Goal: Task Accomplishment & Management: Manage account settings

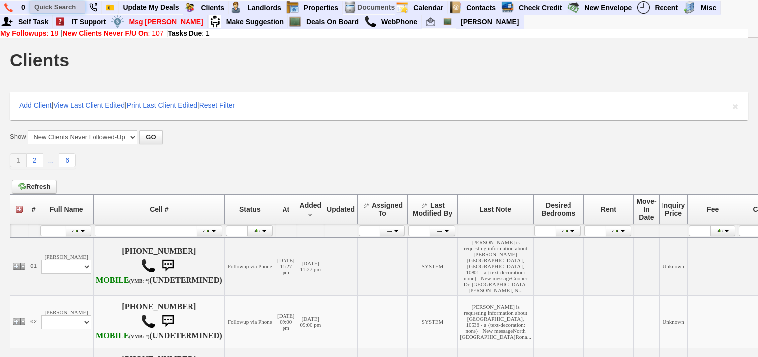
click at [59, 8] on input "text" at bounding box center [57, 7] width 55 height 12
paste input "914) 737-0187"
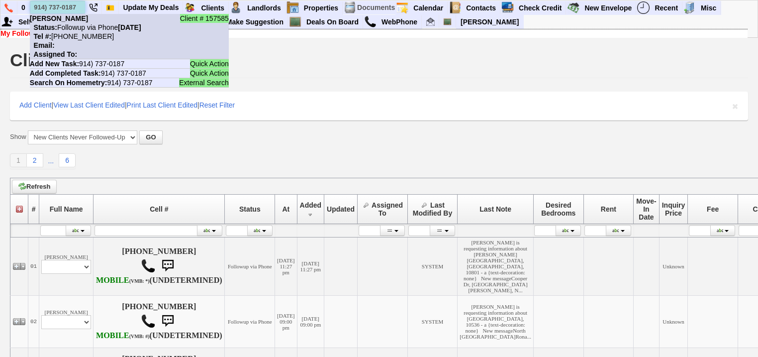
type input "914) 737-0187"
click at [84, 23] on nobr "Status: Followup via Phone Tuesday, September 23rd, 2025" at bounding box center [85, 27] width 111 height 8
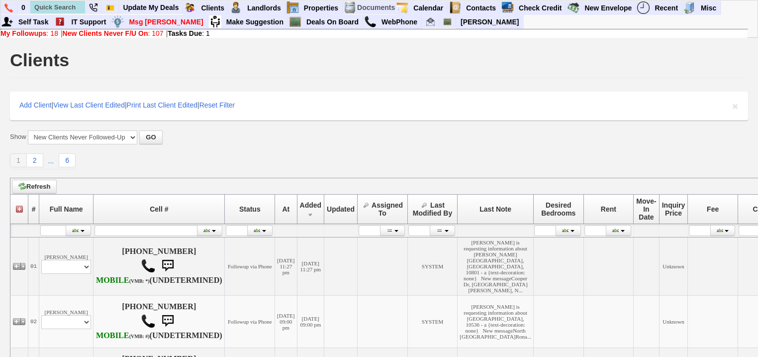
click at [50, 31] on link "My Followups : 18" at bounding box center [29, 33] width 58 height 8
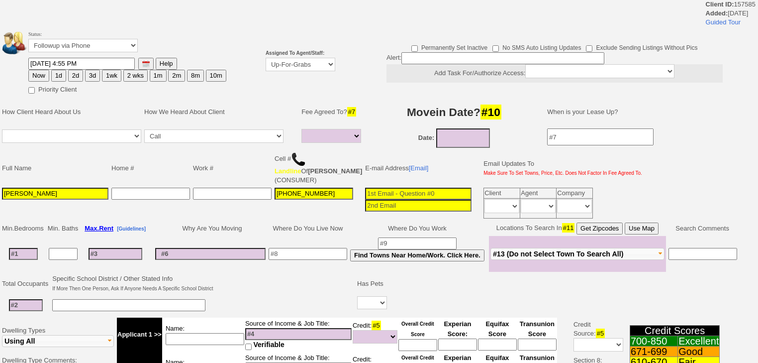
select select
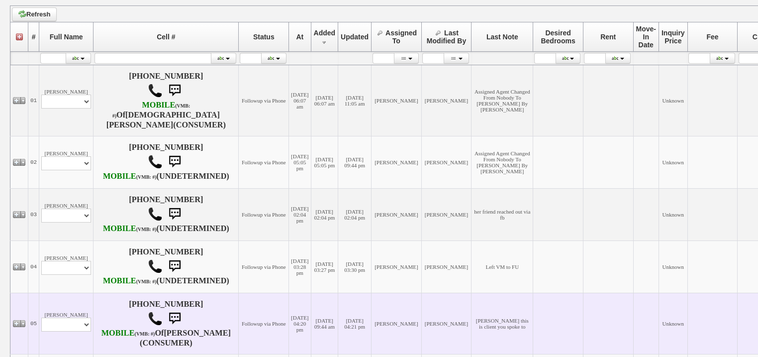
scroll to position [279, 0]
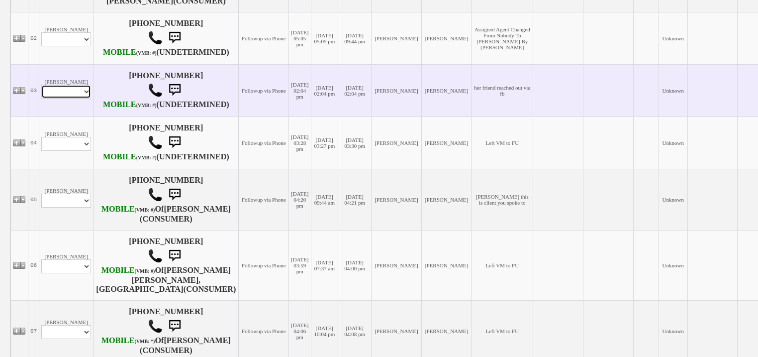
click at [59, 99] on select "Profile Edit Print Closed Deals" at bounding box center [66, 92] width 50 height 14
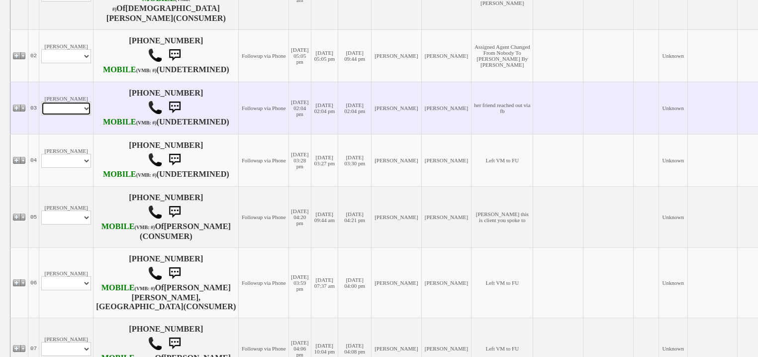
scroll to position [296, 0]
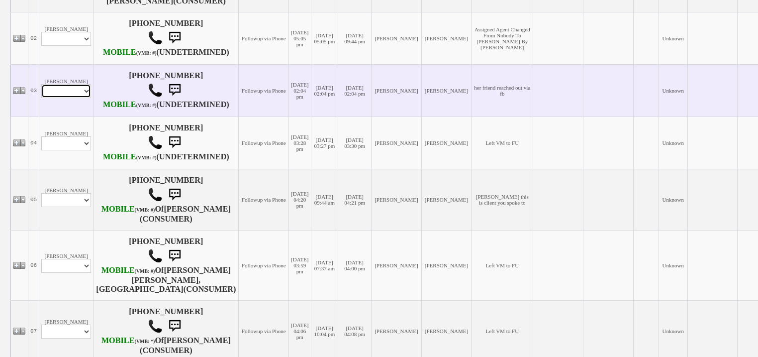
click at [75, 98] on select "Profile Edit Print Closed Deals" at bounding box center [66, 91] width 50 height 14
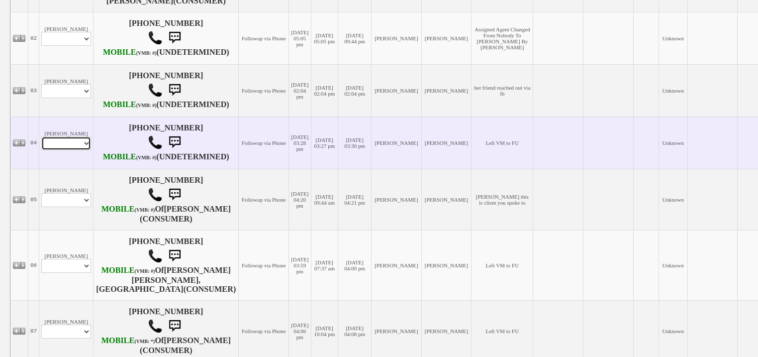
drag, startPoint x: 76, startPoint y: 165, endPoint x: 76, endPoint y: 171, distance: 6.0
click at [76, 150] on select "Profile Edit Print Email Externally (Will Not Be Tracked In CRM) Closed Deals" at bounding box center [66, 143] width 50 height 14
select select "ChangeURL,/crm/custom/edit_client_form.php?redirect=%2Fcrm%2Fclients.php&id=168…"
click at [41, 150] on select "Profile Edit Print Email Externally (Will Not Be Tracked In CRM) Closed Deals" at bounding box center [66, 143] width 50 height 14
select select
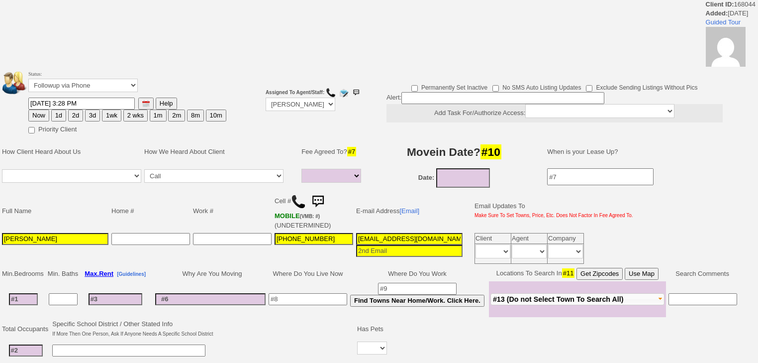
select select
click at [105, 91] on select "Followup via Phone Followup via Email Followup When Section 8 Property Found De…" at bounding box center [82, 85] width 109 height 13
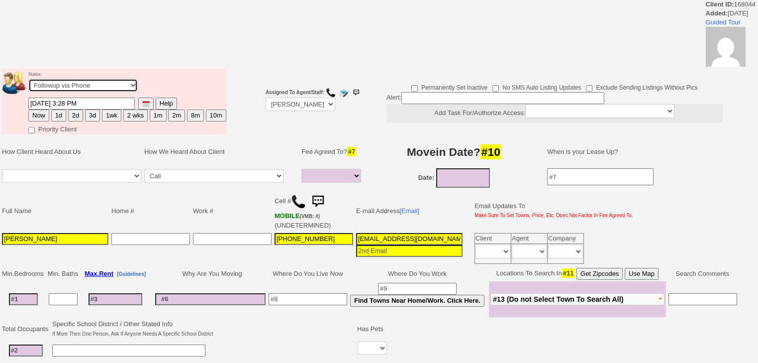
select select "Inactive"
click at [28, 82] on select "Followup via Phone Followup via Email Followup When Section 8 Property Found De…" at bounding box center [82, 85] width 109 height 13
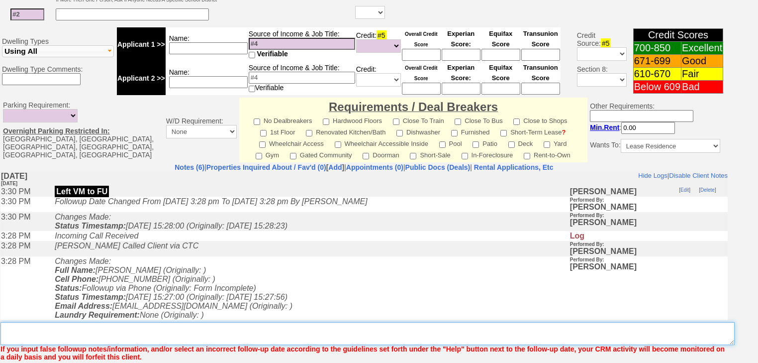
click at [248, 322] on textarea "Insert New Note Here" at bounding box center [367, 333] width 734 height 23
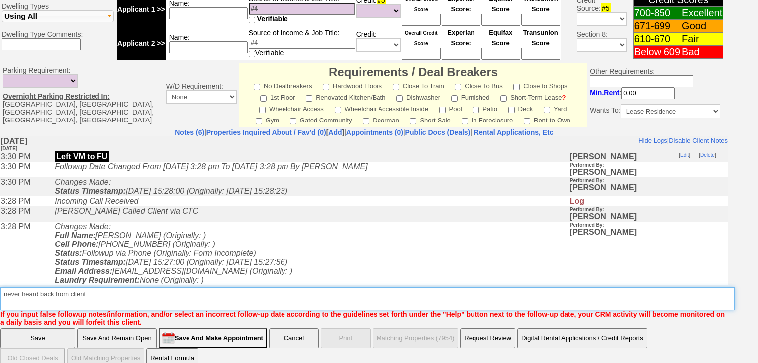
drag, startPoint x: 96, startPoint y: 285, endPoint x: 8, endPoint y: 286, distance: 87.1
click at [2, 287] on textarea "Insert New Note Here" at bounding box center [367, 298] width 734 height 23
type textarea "never heard back from client"
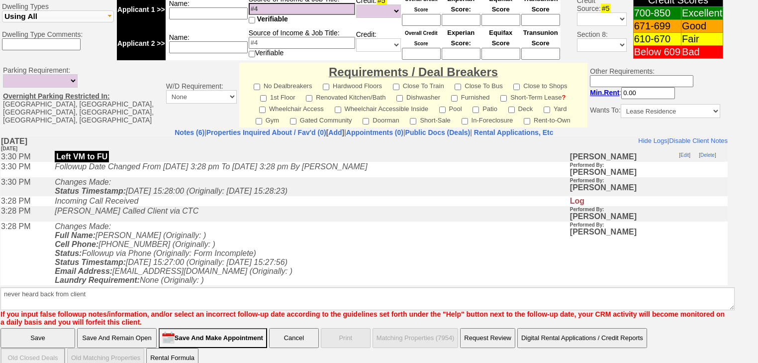
click at [56, 328] on input "Save" at bounding box center [37, 338] width 75 height 20
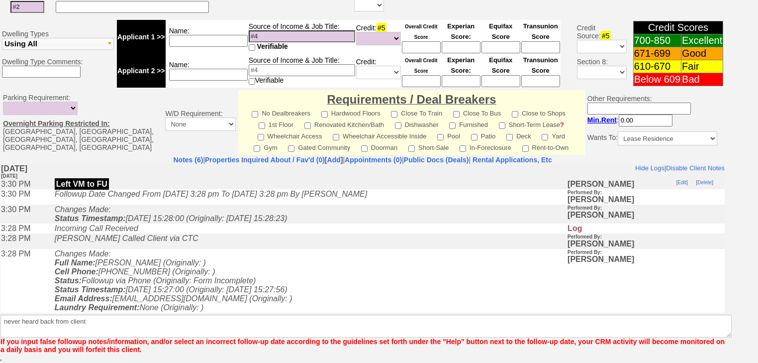
scroll to position [366, 0]
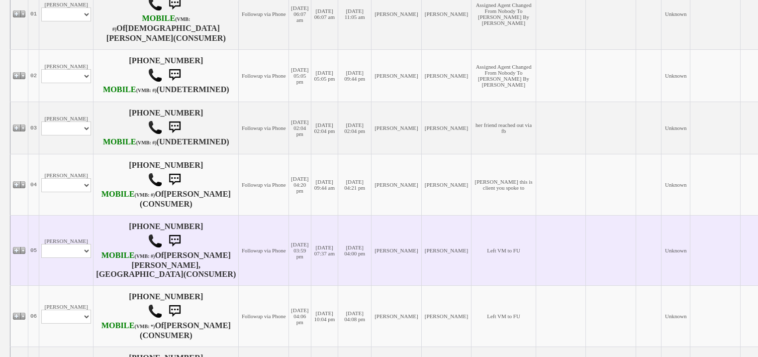
scroll to position [318, 0]
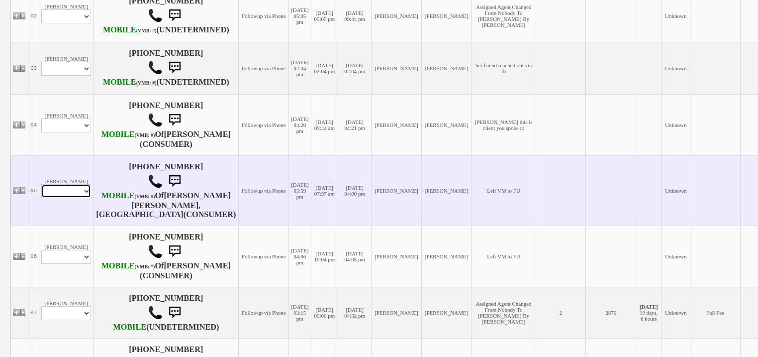
click at [74, 198] on select "Profile Edit Print Email Externally (Will Not Be Tracked In CRM) Closed Deals" at bounding box center [66, 191] width 50 height 14
select select "ChangeURL,/crm/custom/edit_client_form.php?redirect=%2Fcrm%2Fclients.php&id=168…"
click at [41, 198] on select "Profile Edit Print Email Externally (Will Not Be Tracked In CRM) Closed Deals" at bounding box center [66, 191] width 50 height 14
select select
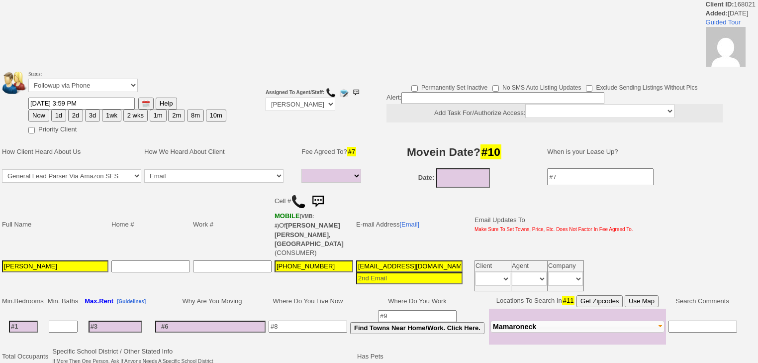
select select
click at [88, 80] on select "Followup via Phone Followup via Email Followup When Section 8 Property Found De…" at bounding box center [82, 85] width 109 height 13
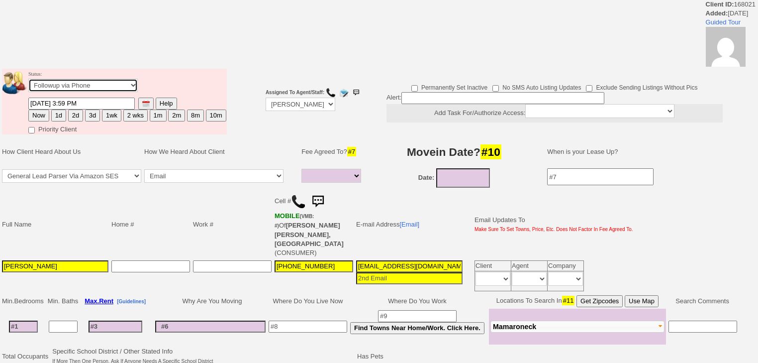
select select "Inactive"
click at [28, 82] on select "Followup via Phone Followup via Email Followup When Section 8 Property Found De…" at bounding box center [82, 85] width 109 height 13
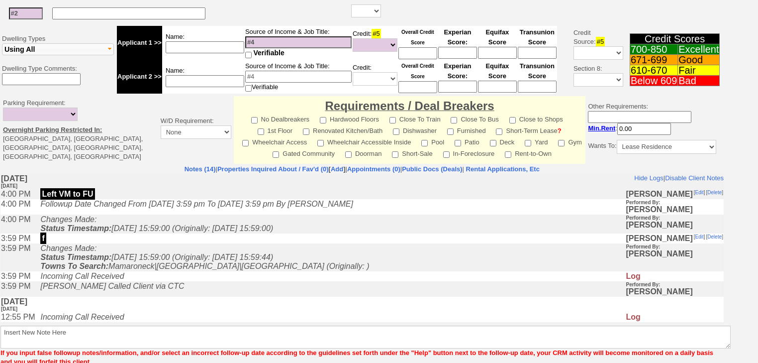
scroll to position [380, 0]
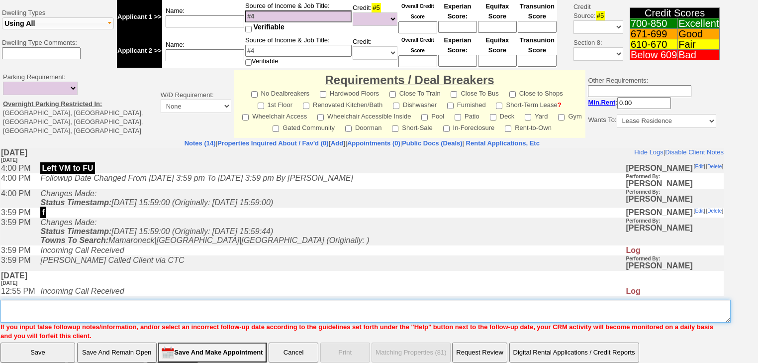
click at [101, 299] on textarea "Insert New Note Here" at bounding box center [365, 310] width 730 height 23
paste textarea "never heard back from client"
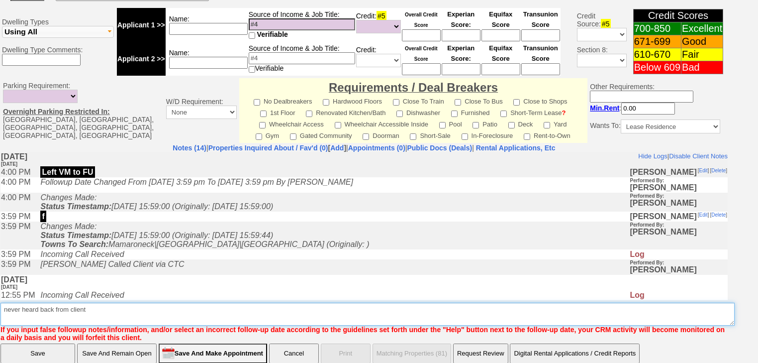
type textarea "never heard back from client"
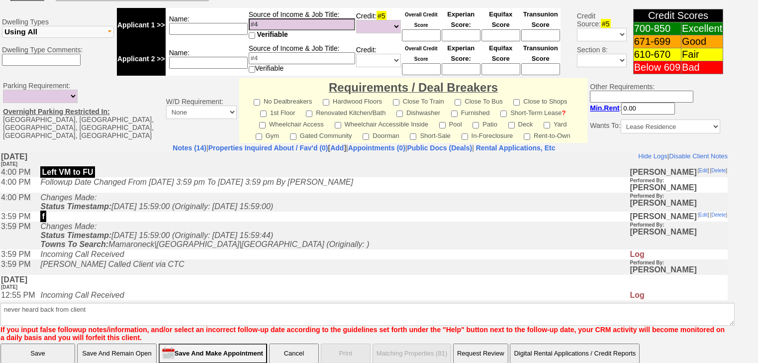
click at [59, 343] on input "Save" at bounding box center [37, 353] width 75 height 20
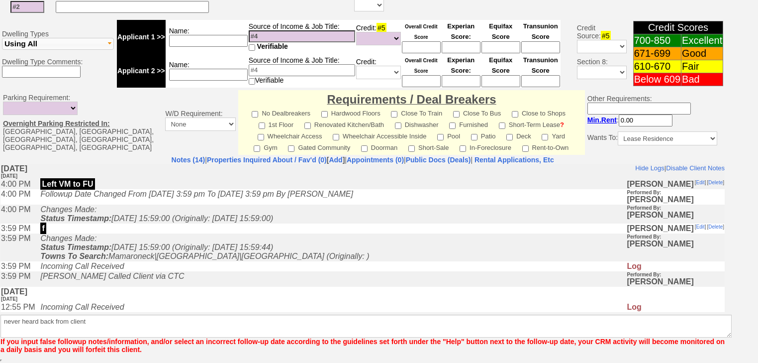
scroll to position [374, 0]
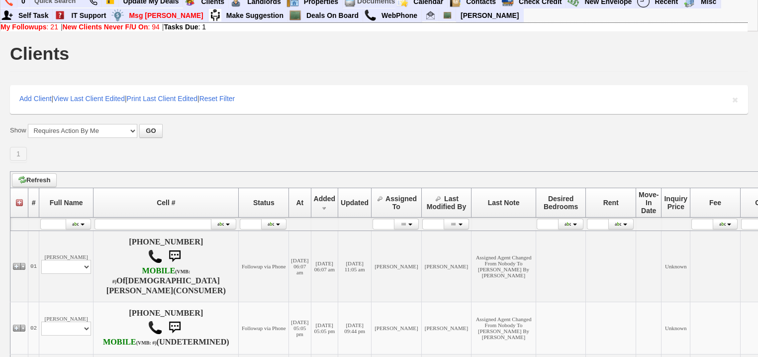
scroll to position [358, 0]
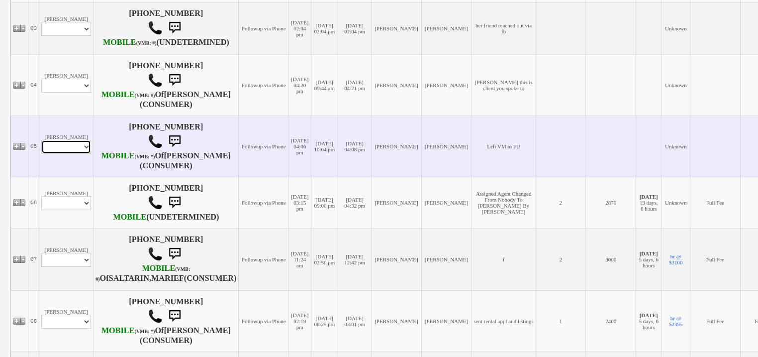
drag, startPoint x: 57, startPoint y: 188, endPoint x: 56, endPoint y: 194, distance: 6.5
click at [57, 154] on select "Profile Edit Print Email Externally (Will Not Be Tracked In CRM) Closed Deals" at bounding box center [66, 147] width 50 height 14
select select "ChangeURL,/crm/custom/edit_client_form.php?redirect=%2Fcrm%2Fclients.php&id=168…"
click at [41, 154] on select "Profile Edit Print Email Externally (Will Not Be Tracked In CRM) Closed Deals" at bounding box center [66, 147] width 50 height 14
select select
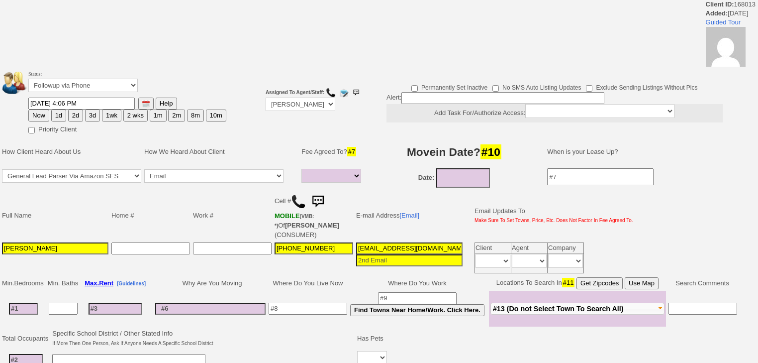
select select
click at [110, 86] on select "Followup via Phone Followup via Email Followup When Section 8 Property Found De…" at bounding box center [82, 85] width 109 height 13
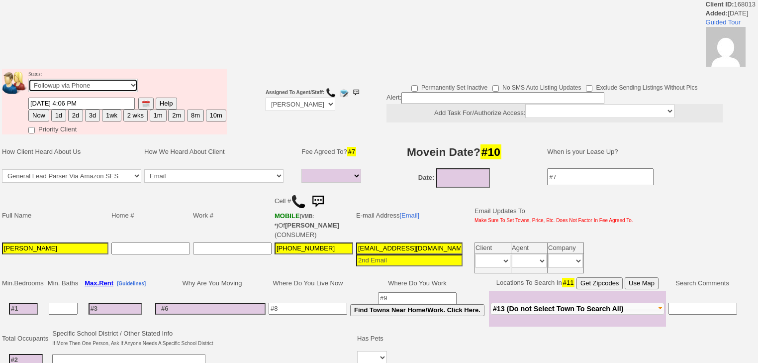
select select "Inactive"
click at [28, 82] on select "Followup via Phone Followup via Email Followup When Section 8 Property Found De…" at bounding box center [82, 85] width 109 height 13
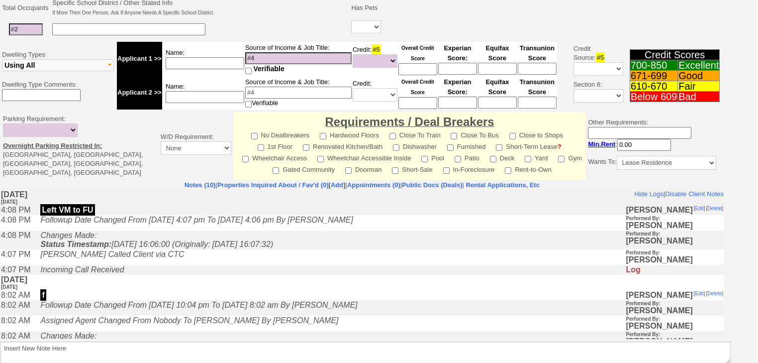
scroll to position [380, 0]
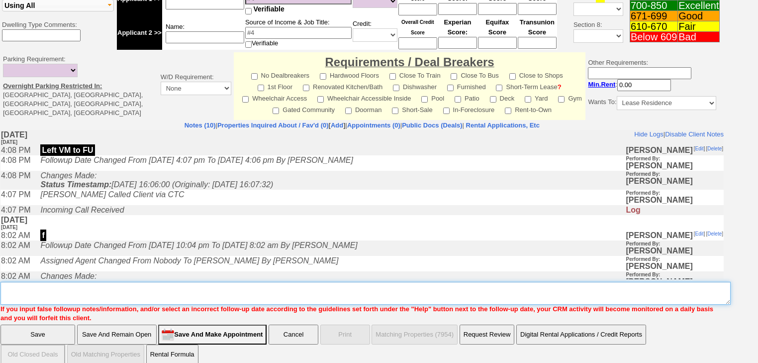
click at [82, 283] on textarea "Insert New Note Here" at bounding box center [365, 293] width 730 height 23
paste textarea "never heard back from client"
type textarea "never heard back from client"
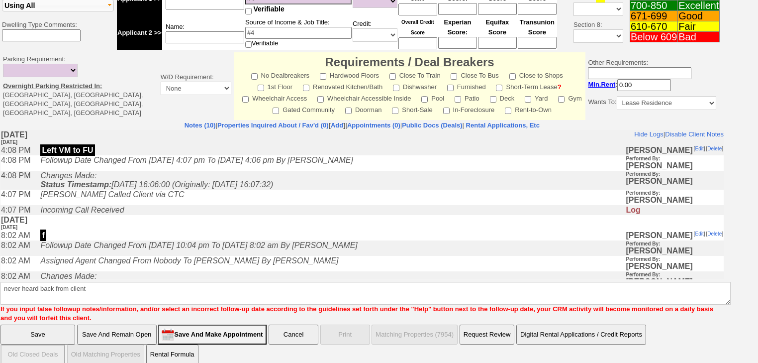
click at [46, 324] on input "Save" at bounding box center [37, 334] width 75 height 20
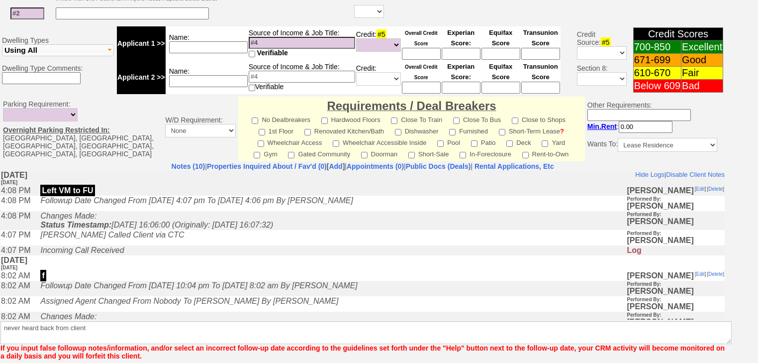
scroll to position [374, 0]
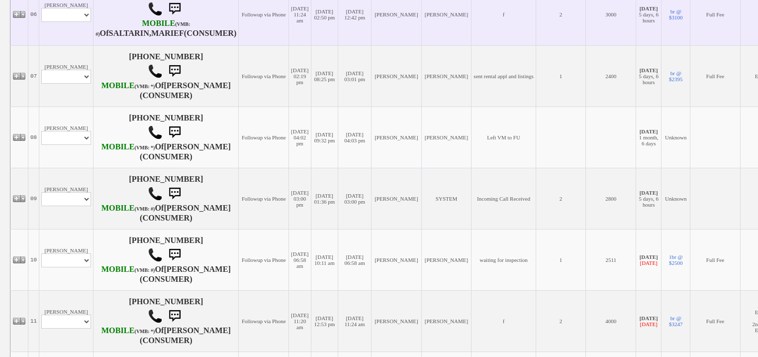
scroll to position [637, 0]
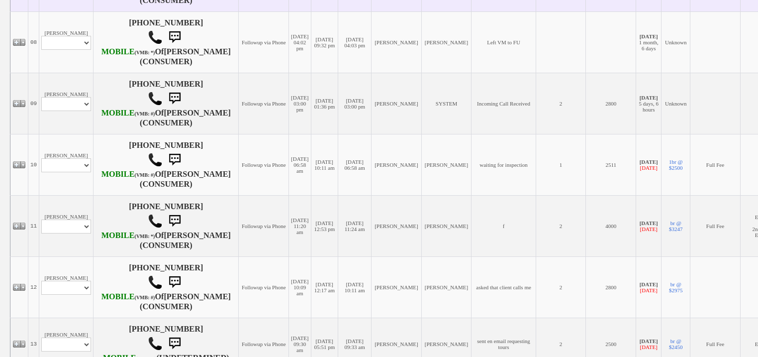
drag, startPoint x: 77, startPoint y: 38, endPoint x: 77, endPoint y: 44, distance: 6.5
select select "ChangeURL,/crm/custom/edit_client_form.php?redirect=%2Fcrm%2Fclients.php&id=167…"
select select
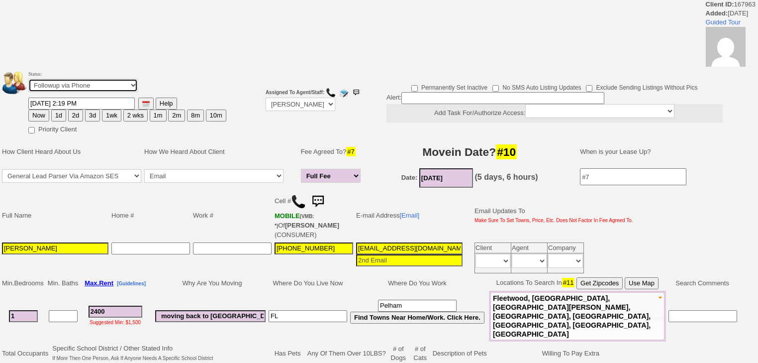
click at [79, 87] on select "Followup via Phone Followup via Email Followup When Section 8 Property Found De…" at bounding box center [82, 85] width 109 height 13
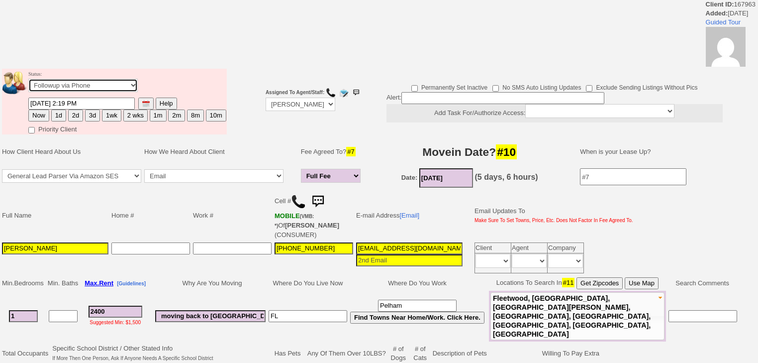
select select "Inactive"
click at [28, 82] on select "Followup via Phone Followup via Email Followup When Section 8 Property Found De…" at bounding box center [82, 85] width 109 height 13
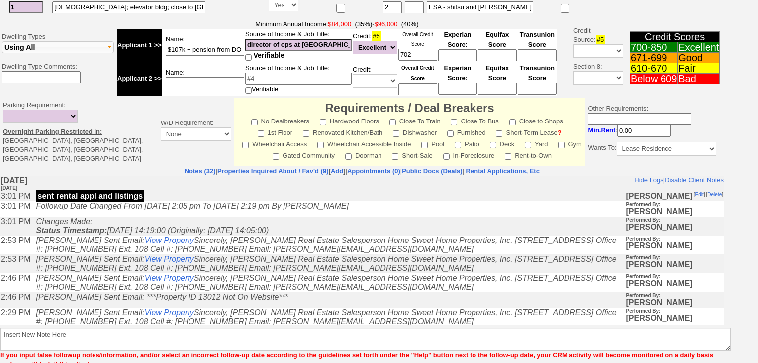
scroll to position [380, 0]
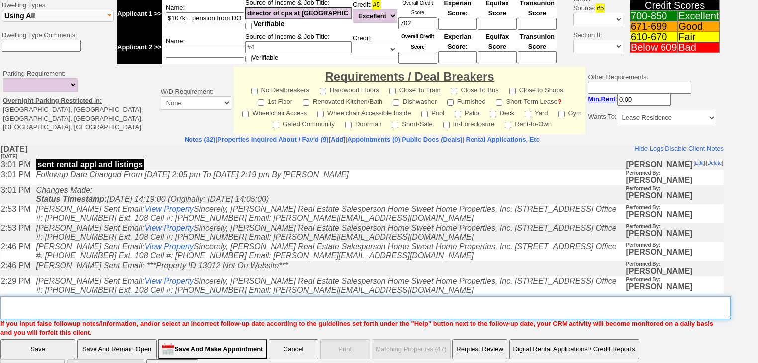
click at [75, 296] on textarea "Insert New Note Here" at bounding box center [365, 307] width 730 height 23
paste textarea "never heard back from client"
type textarea "never heard back from client"
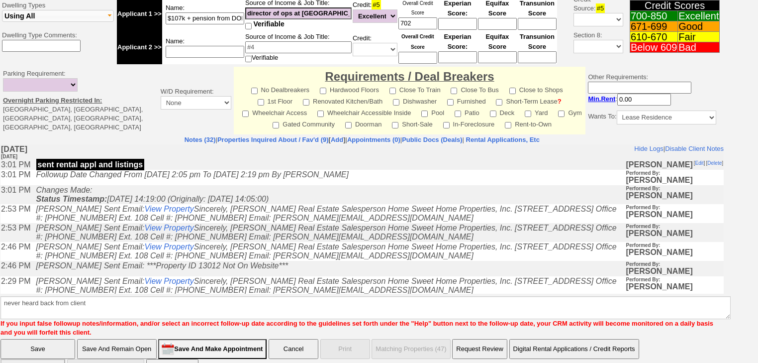
click at [58, 339] on input "Save" at bounding box center [37, 349] width 75 height 20
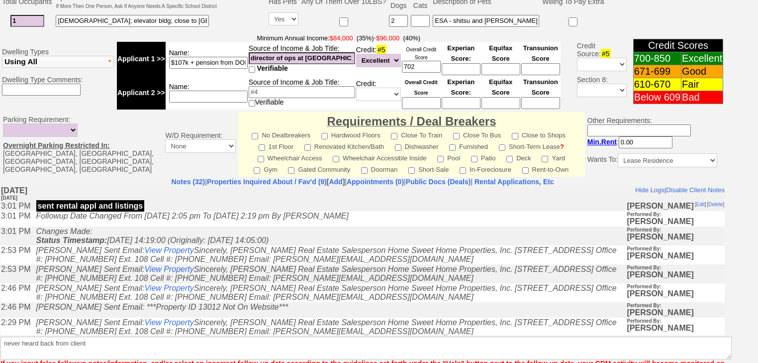
scroll to position [383, 0]
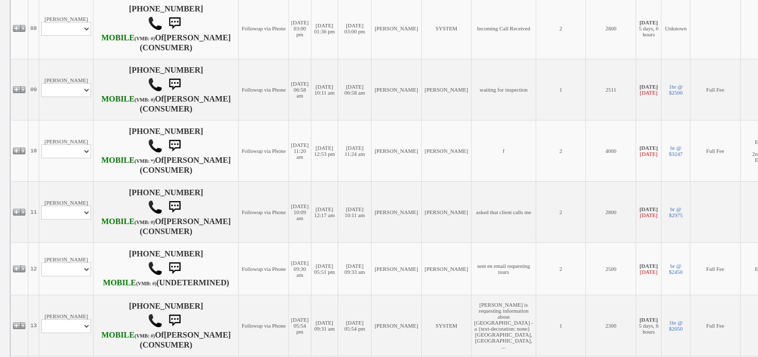
scroll to position [637, 0]
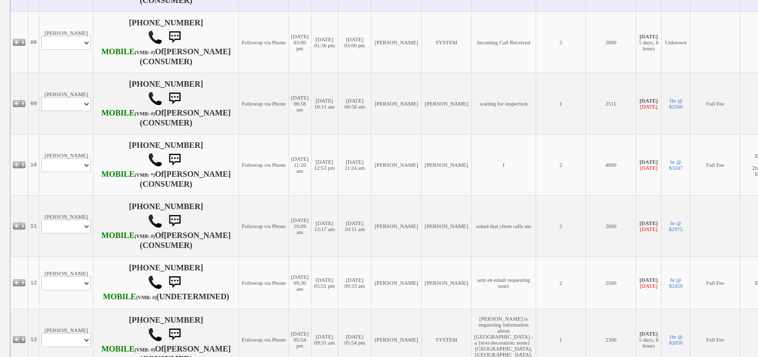
select select "ChangeURL,/crm/custom/edit_client_form.php?redirect=%2Fcrm%2Fclients.php&id=167…"
select select
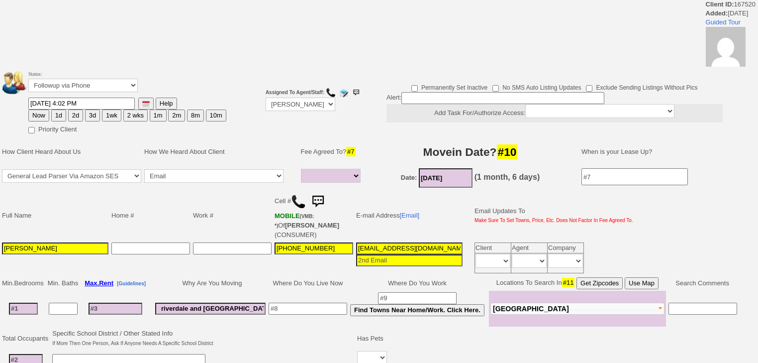
select select
drag, startPoint x: 81, startPoint y: 85, endPoint x: 81, endPoint y: 94, distance: 9.0
click at [81, 94] on td "Status: Followup via Phone Followup via Email Followup When Section 8 Property …" at bounding box center [127, 83] width 199 height 28
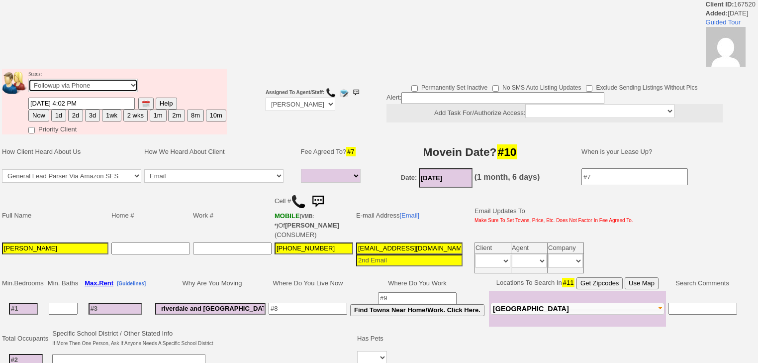
select select "Inactive"
click at [28, 82] on select "Followup via Phone Followup via Email Followup When Section 8 Property Found De…" at bounding box center [82, 85] width 109 height 13
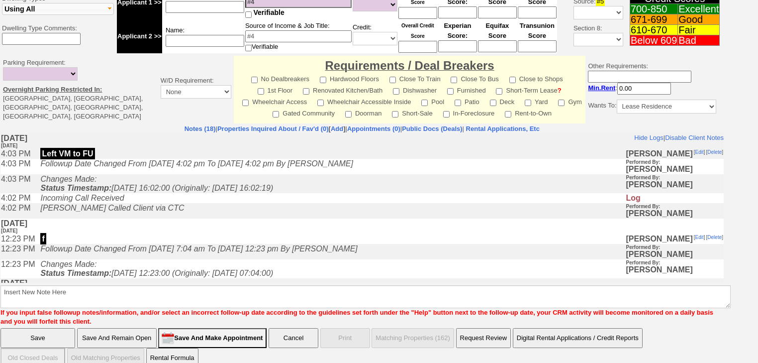
scroll to position [380, 0]
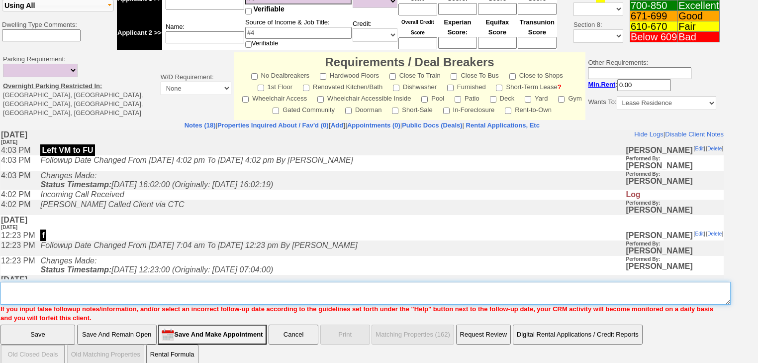
click at [85, 282] on textarea "Insert New Note Here" at bounding box center [365, 293] width 730 height 23
paste textarea "never heard back from client"
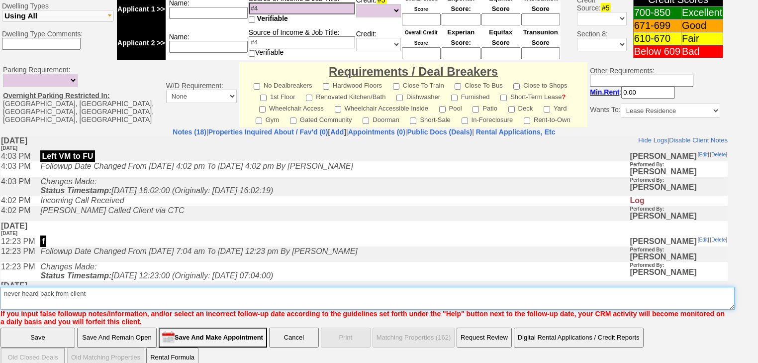
type textarea "never heard back from client"
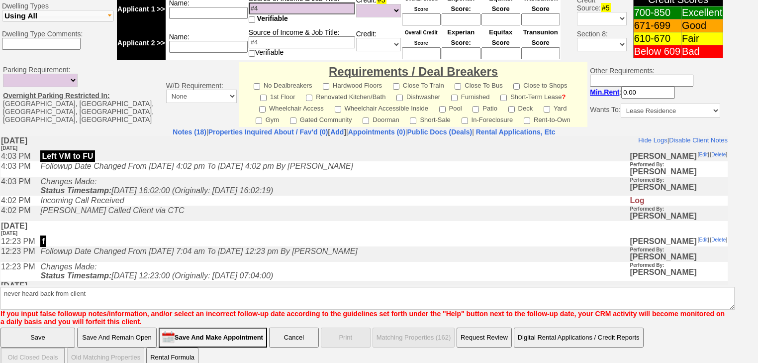
click at [54, 327] on input "Save" at bounding box center [37, 337] width 75 height 20
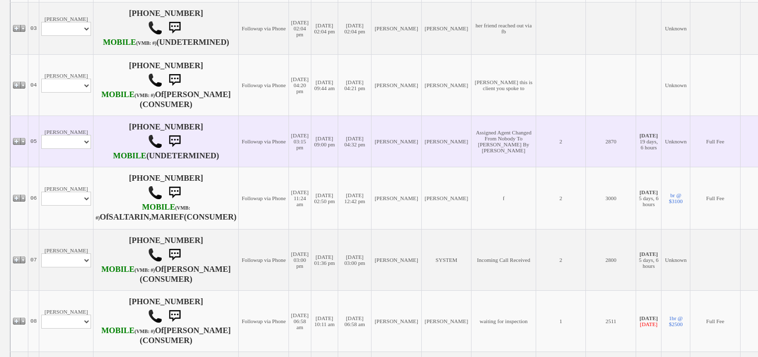
scroll to position [557, 0]
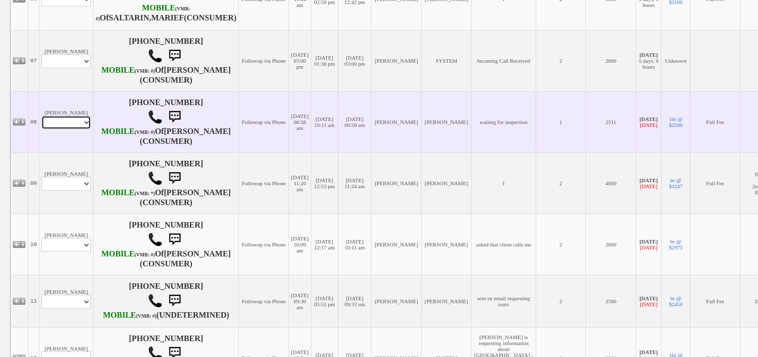
click at [81, 129] on select "Profile Edit Print Email Externally (Will Not Be Tracked In CRM) Closed Deals" at bounding box center [66, 122] width 50 height 14
select select "ChangeURL,/crm/custom/edit_client_form.php?redirect=%2Fcrm%2Fclients.php&id=166…"
click at [41, 129] on select "Profile Edit Print Email Externally (Will Not Be Tracked In CRM) Closed Deals" at bounding box center [66, 122] width 50 height 14
select select
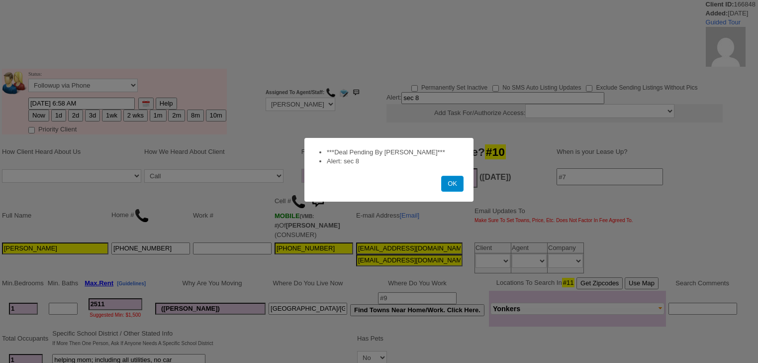
drag, startPoint x: 459, startPoint y: 185, endPoint x: 185, endPoint y: 94, distance: 288.5
click at [437, 177] on div "OK" at bounding box center [388, 184] width 149 height 16
click at [131, 113] on div at bounding box center [379, 181] width 758 height 363
drag, startPoint x: 452, startPoint y: 184, endPoint x: 68, endPoint y: 96, distance: 393.5
click at [419, 177] on div "OK" at bounding box center [388, 184] width 149 height 16
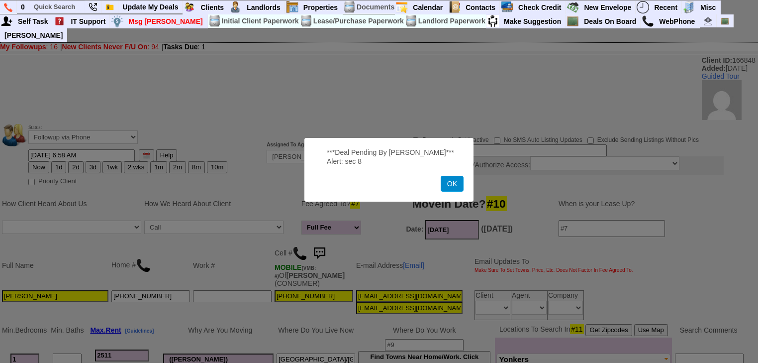
click at [462, 187] on button "OK" at bounding box center [452, 184] width 23 height 16
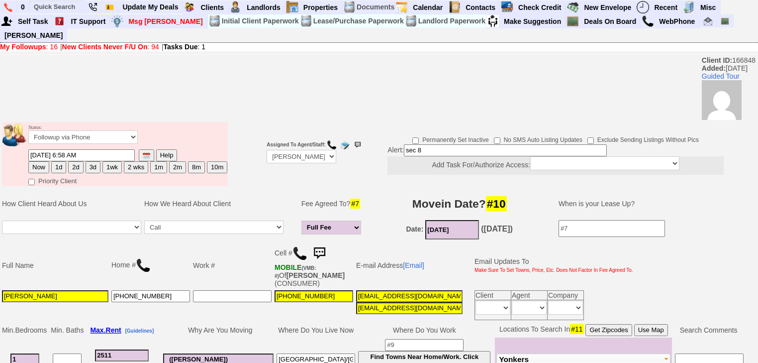
click at [137, 161] on button "2 wks" at bounding box center [136, 167] width 24 height 12
type input "10/09/2025 05:17 PM"
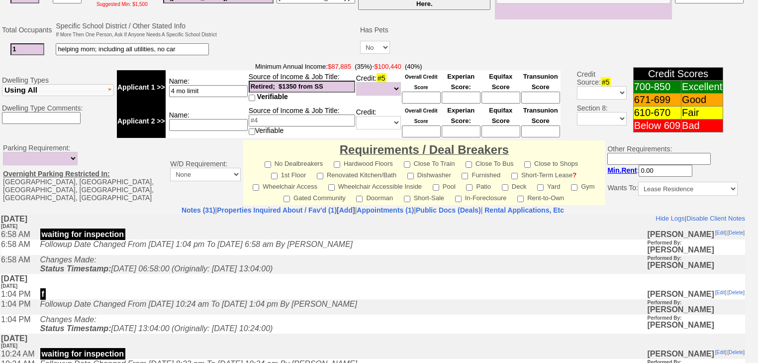
scroll to position [440, 0]
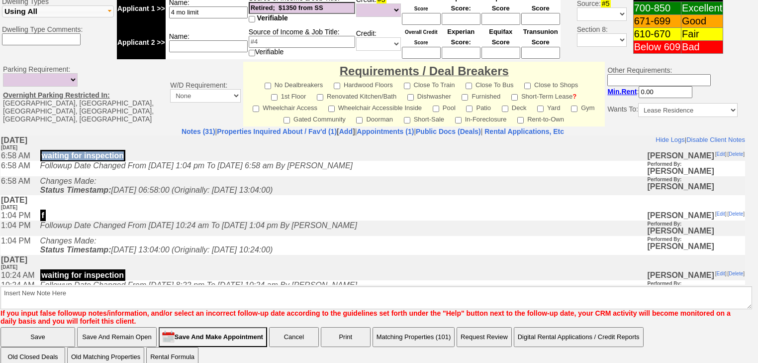
drag, startPoint x: 129, startPoint y: 157, endPoint x: 50, endPoint y: 154, distance: 79.7
click at [46, 154] on p "waiting for inspection" at bounding box center [82, 154] width 85 height 11
copy p "waiting for inspection"
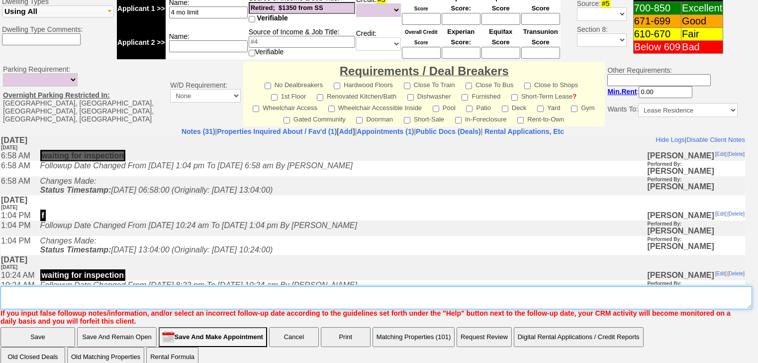
click at [20, 286] on textarea "Insert New Note Here" at bounding box center [376, 297] width 752 height 23
paste textarea "waiting for inspection"
type textarea "waiting for inspection"
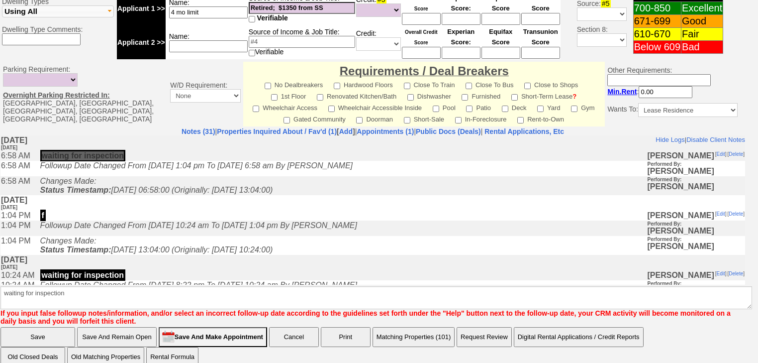
click at [20, 327] on input "Save" at bounding box center [37, 337] width 75 height 20
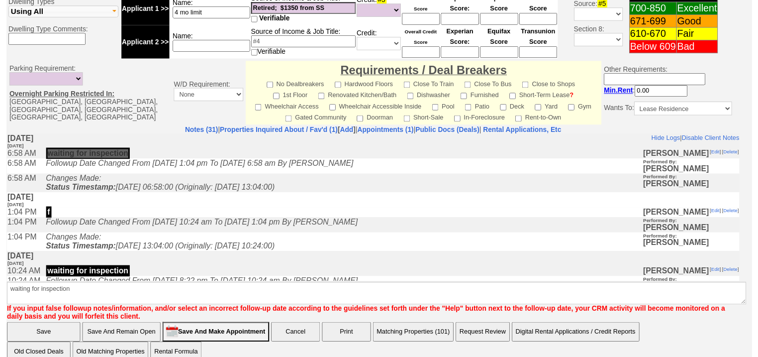
scroll to position [396, 0]
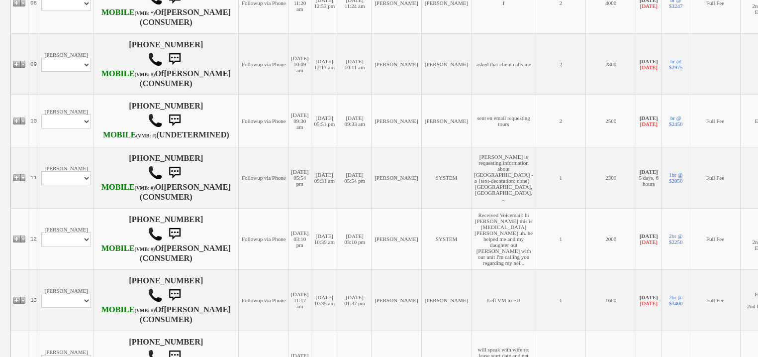
scroll to position [677, 0]
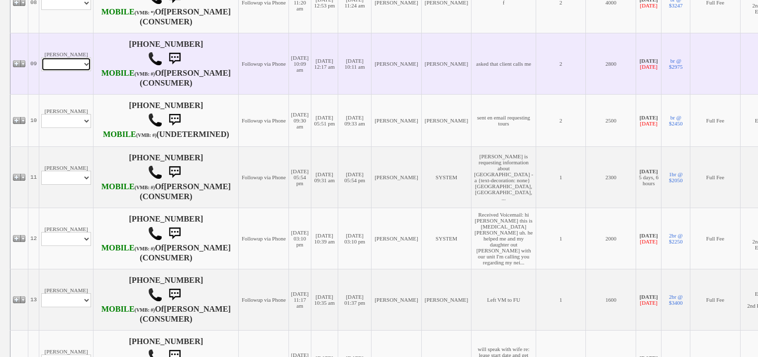
click at [70, 94] on td "[PERSON_NAME] Profile Edit Print Email Externally (Will Not Be Tracked In CRM) …" at bounding box center [66, 63] width 54 height 61
select select "ChangeURL,/crm/custom/edit_client_form.php?redirect=%2Fcrm%2Fclients.php&id=164…"
click at [41, 71] on select "Profile Edit Print Email Externally (Will Not Be Tracked In CRM) Closed Deals" at bounding box center [66, 64] width 50 height 14
select select
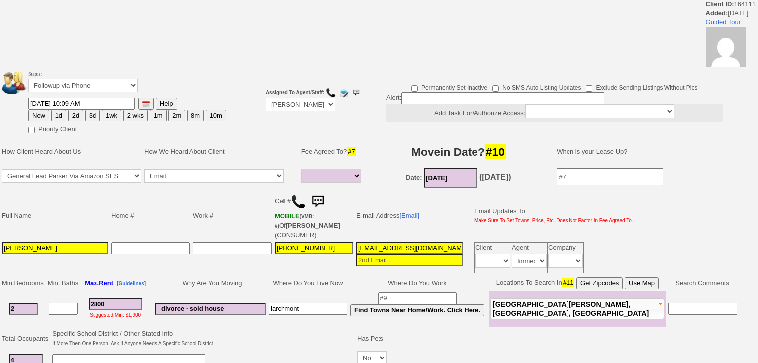
select select
drag, startPoint x: 75, startPoint y: 81, endPoint x: 78, endPoint y: 90, distance: 9.8
click at [75, 81] on select "Followup via Phone Followup via Email Followup When Section 8 Property Found De…" at bounding box center [82, 85] width 109 height 13
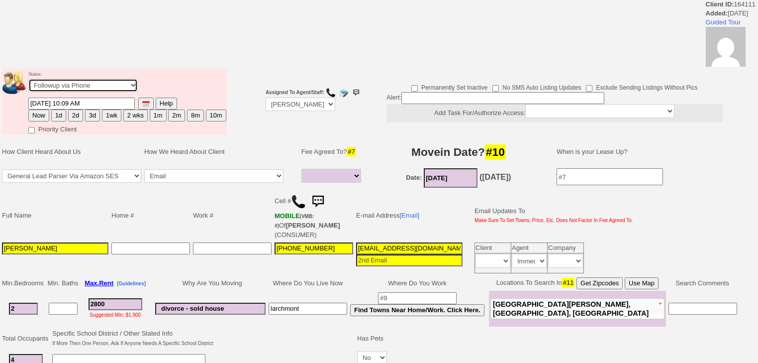
select select "Inactive"
click at [28, 82] on select "Followup via Phone Followup via Email Followup When Section 8 Property Found De…" at bounding box center [82, 85] width 109 height 13
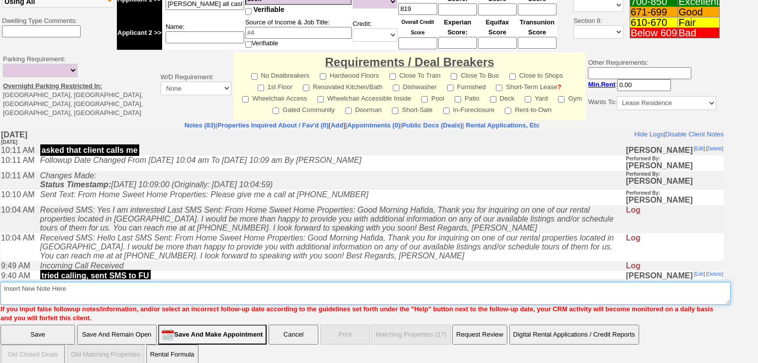
click at [67, 283] on textarea "Insert New Note Here" at bounding box center [365, 293] width 730 height 23
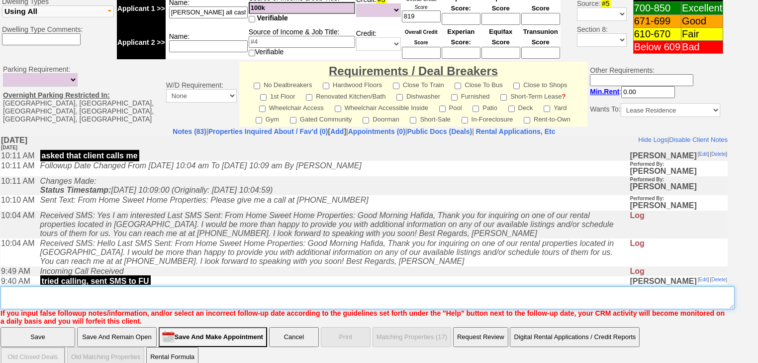
paste textarea "waiting for inspection"
type textarea "waiting for inspection"
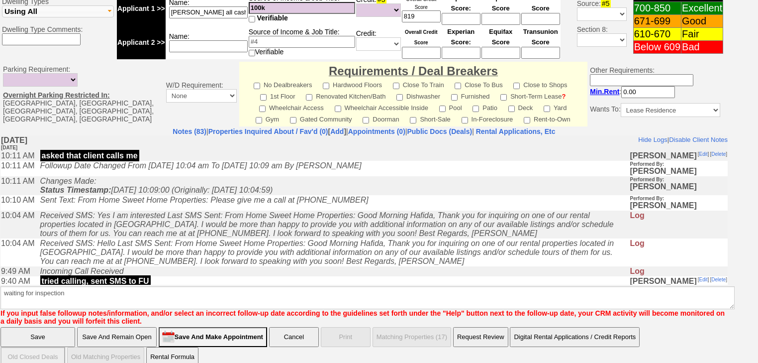
click at [46, 330] on input "Save" at bounding box center [37, 337] width 75 height 20
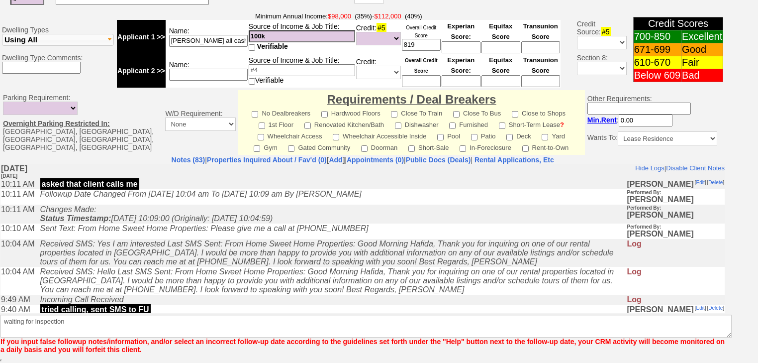
scroll to position [383, 0]
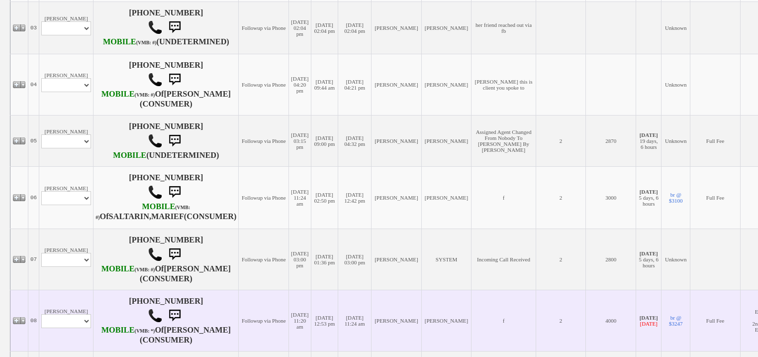
scroll to position [597, 0]
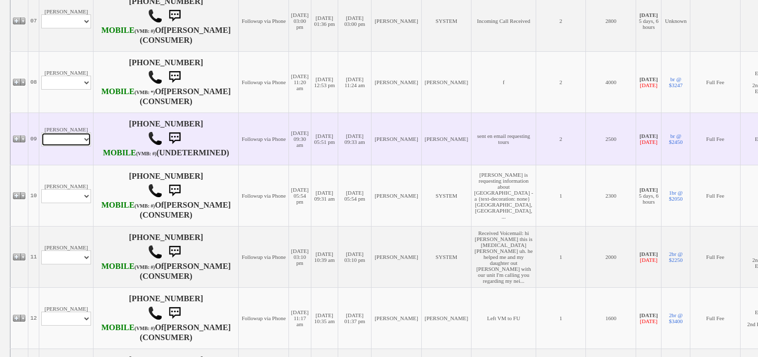
click at [77, 146] on select "Profile Edit Print Email Externally (Will Not Be Tracked In CRM) Closed Deals" at bounding box center [66, 139] width 50 height 14
select select "ChangeURL,/crm/custom/edit_client_form.php?redirect=%2Fcrm%2Fclients.php&id=163…"
click at [41, 146] on select "Profile Edit Print Email Externally (Will Not Be Tracked In CRM) Closed Deals" at bounding box center [66, 139] width 50 height 14
select select
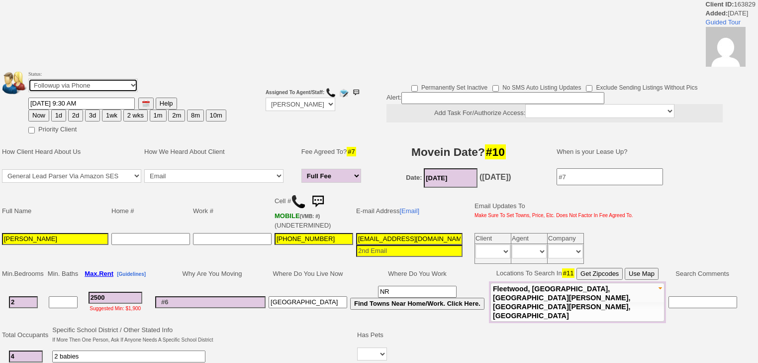
drag, startPoint x: 75, startPoint y: 81, endPoint x: 76, endPoint y: 88, distance: 7.0
click at [76, 85] on select "Followup via Phone Followup via Email Followup When Section 8 Property Found De…" at bounding box center [82, 85] width 109 height 13
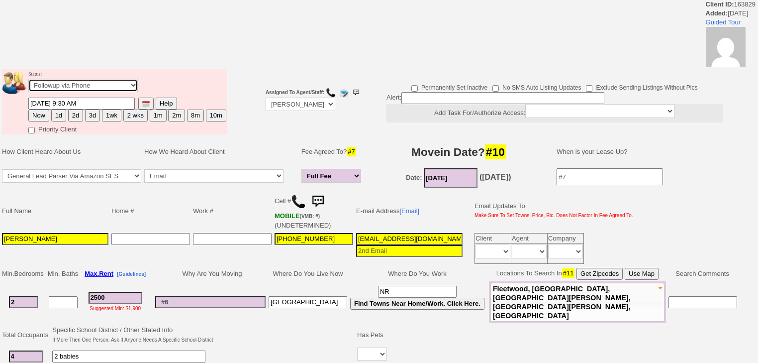
select select "Inactive"
click at [28, 82] on select "Followup via Phone Followup via Email Followup When Section 8 Property Found De…" at bounding box center [82, 85] width 109 height 13
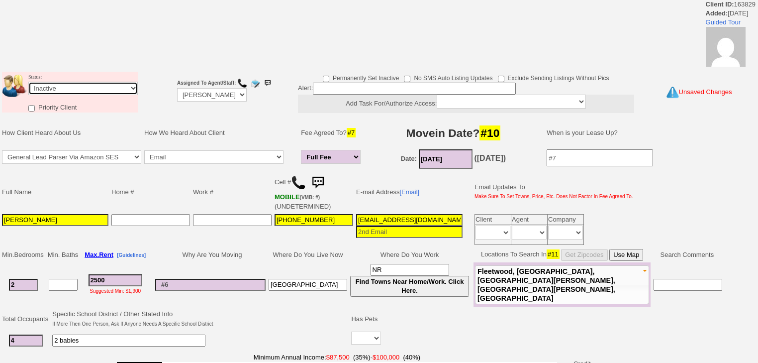
scroll to position [358, 0]
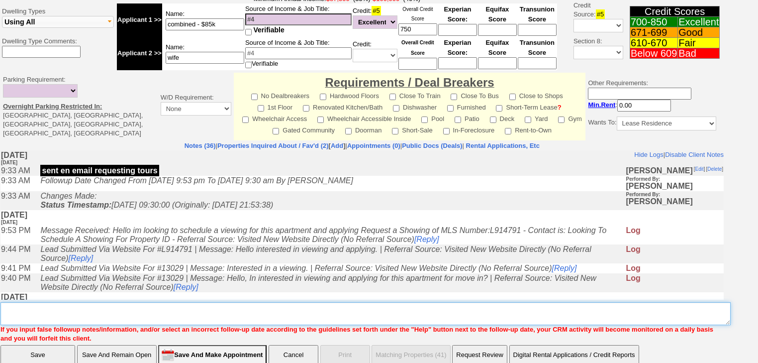
click at [167, 304] on textarea "Insert New Note Here" at bounding box center [365, 313] width 730 height 23
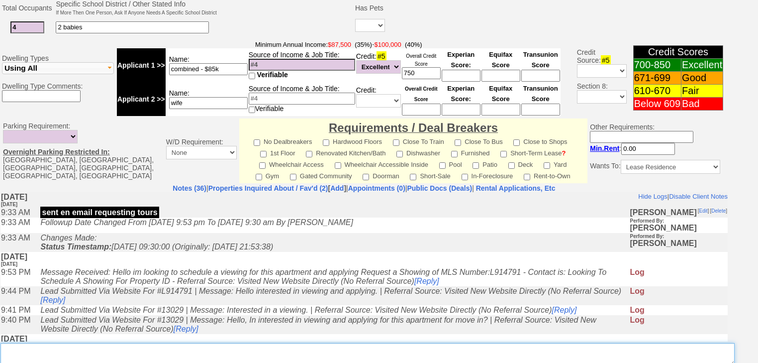
scroll to position [393, 0]
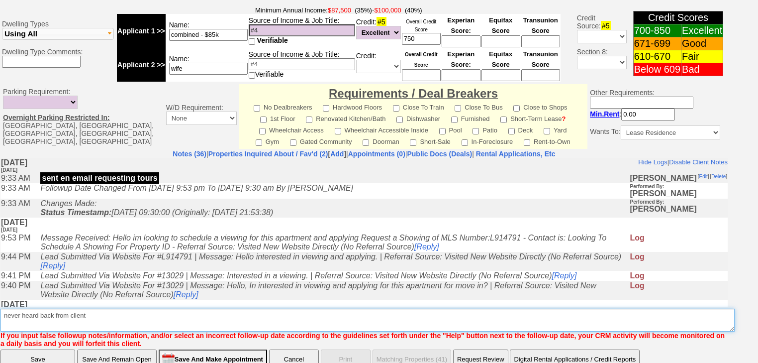
drag, startPoint x: 102, startPoint y: 307, endPoint x: 13, endPoint y: 301, distance: 89.7
click at [0, 308] on textarea "Insert New Note Here" at bounding box center [367, 319] width 734 height 23
type textarea "never heard back from client"
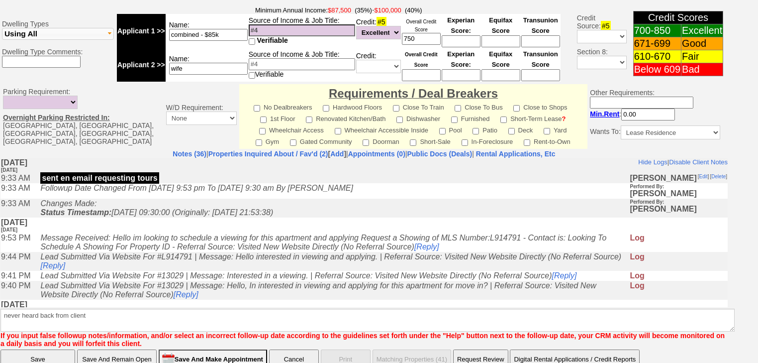
click at [54, 349] on input "Save" at bounding box center [37, 359] width 75 height 20
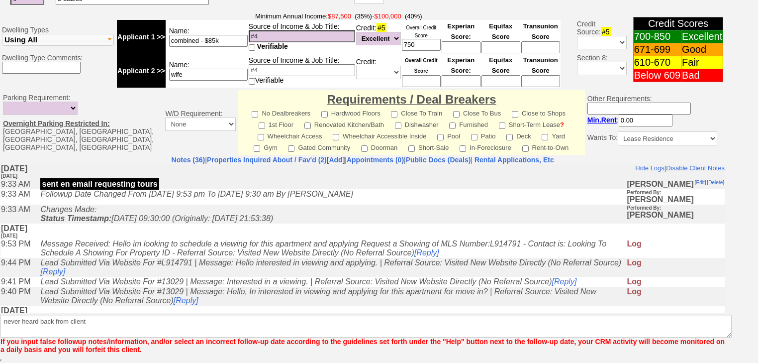
scroll to position [374, 0]
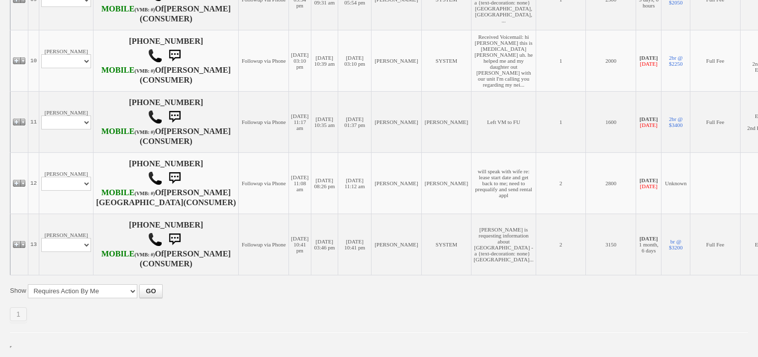
scroll to position [836, 0]
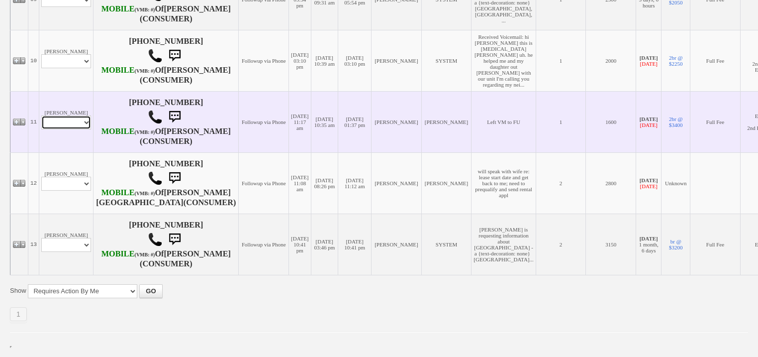
drag, startPoint x: 74, startPoint y: 142, endPoint x: 73, endPoint y: 149, distance: 7.5
click at [74, 129] on select "Profile Edit Print Email Externally (Will Not Be Tracked In CRM) Closed Deals" at bounding box center [66, 122] width 50 height 14
select select "ChangeURL,/crm/custom/edit_client_form.php?redirect=%2Fcrm%2Fclients.php&id=130…"
click at [41, 129] on select "Profile Edit Print Email Externally (Will Not Be Tracked In CRM) Closed Deals" at bounding box center [66, 122] width 50 height 14
select select
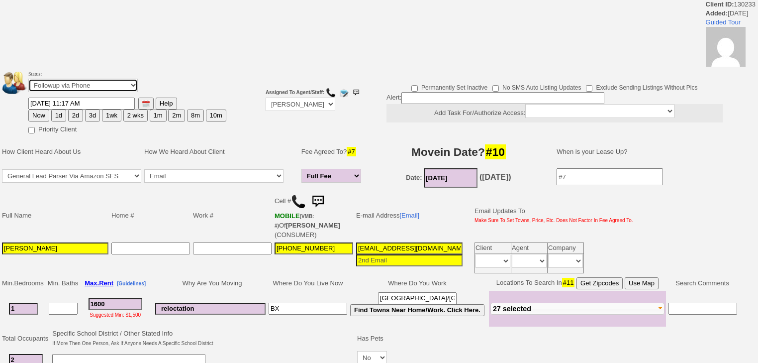
click at [108, 90] on select "Followup via Phone Followup via Email Followup When Section 8 Property Found De…" at bounding box center [82, 85] width 109 height 13
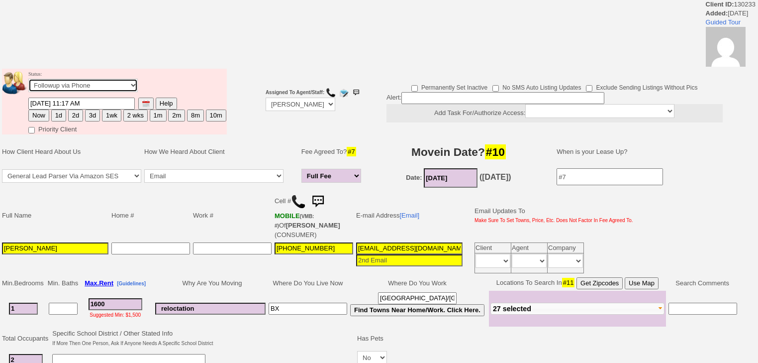
select select "Inactive"
click at [28, 82] on select "Followup via Phone Followup via Email Followup When Section 8 Property Found De…" at bounding box center [82, 85] width 109 height 13
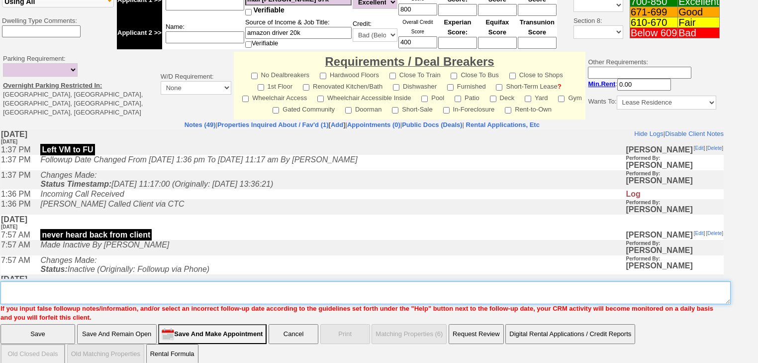
click at [119, 281] on textarea "Insert New Note Here" at bounding box center [365, 292] width 730 height 23
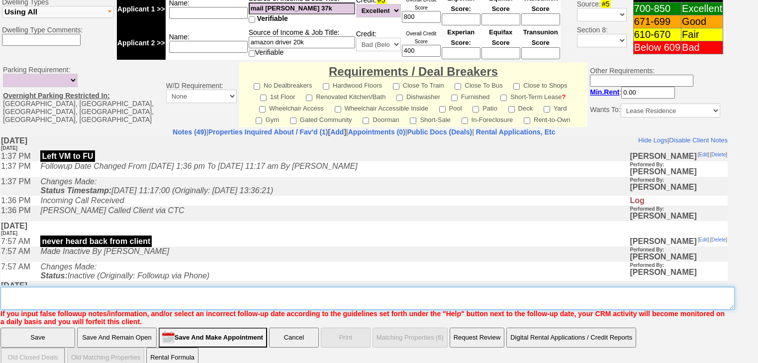
paste textarea "never heard back from client"
type textarea "never heard back from client"
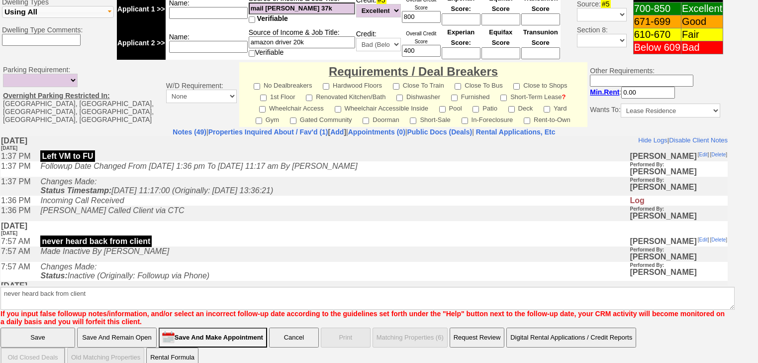
click at [53, 327] on input "Save" at bounding box center [37, 337] width 75 height 20
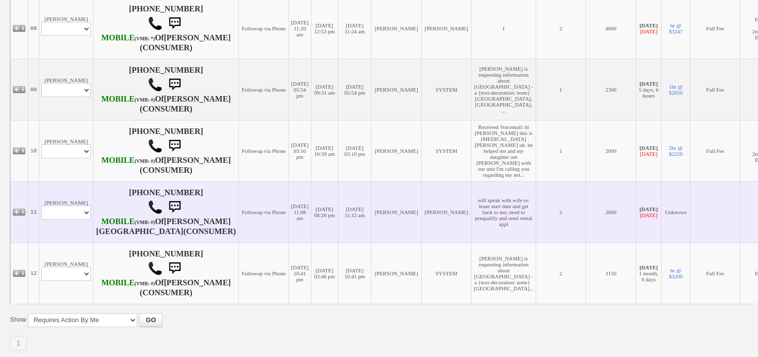
scroll to position [645, 0]
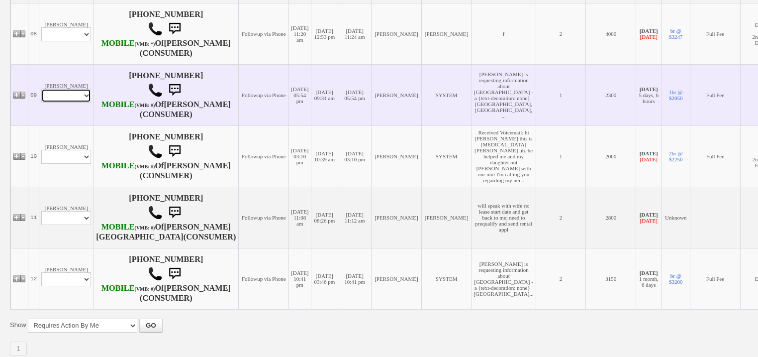
drag, startPoint x: 62, startPoint y: 174, endPoint x: 59, endPoint y: 182, distance: 8.5
click at [62, 102] on select "Profile Edit Print Email Externally (Will Not Be Tracked In CRM) Closed Deals" at bounding box center [66, 96] width 50 height 14
select select "ChangeURL,/crm/custom/edit_client_form.php?redirect=%2Fcrm%2Fclients.php&id=158…"
click at [41, 102] on select "Profile Edit Print Email Externally (Will Not Be Tracked In CRM) Closed Deals" at bounding box center [66, 96] width 50 height 14
select select
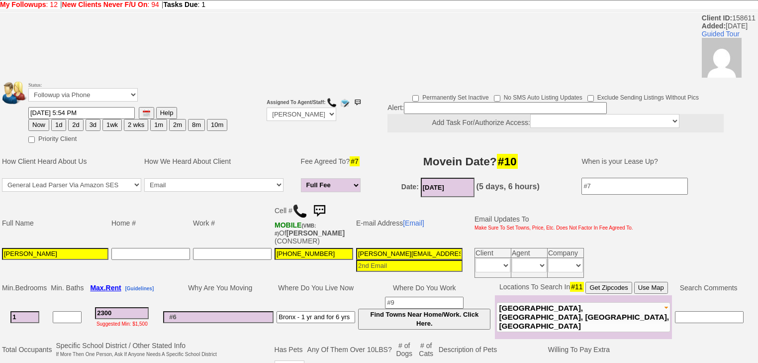
scroll to position [32, 0]
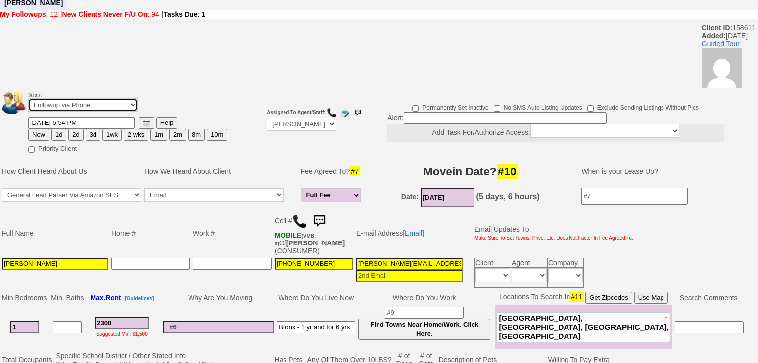
click at [72, 98] on select "Followup via Phone Followup via Email Followup When Section 8 Property Found De…" at bounding box center [82, 104] width 109 height 13
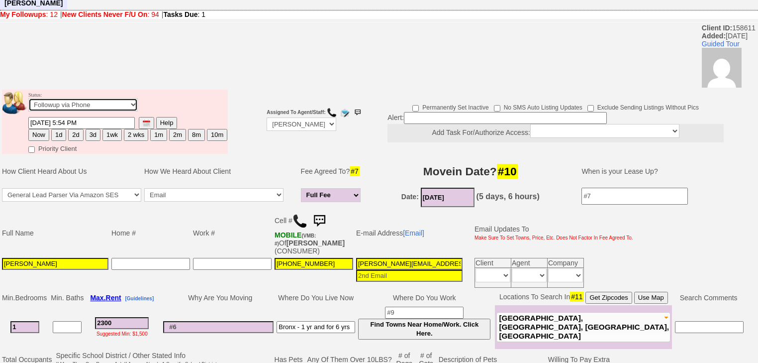
select select "Inactive"
click at [28, 98] on select "Followup via Phone Followup via Email Followup When Section 8 Property Found De…" at bounding box center [82, 104] width 109 height 13
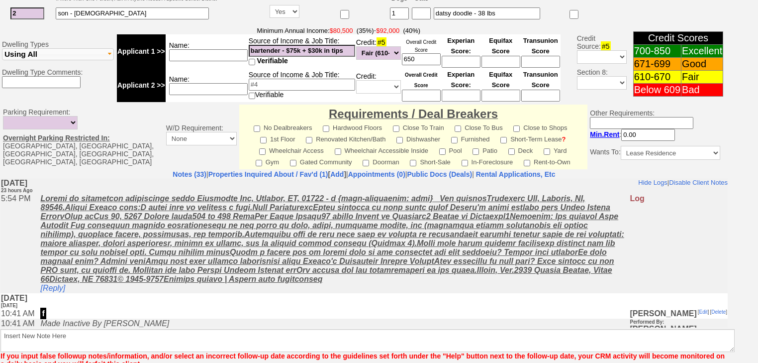
scroll to position [424, 0]
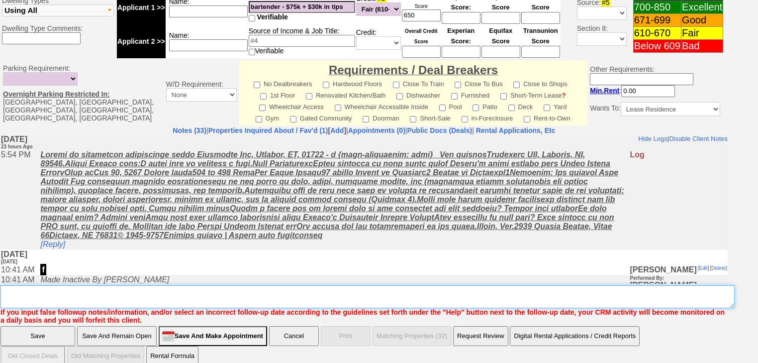
click at [131, 285] on textarea "Insert New Note Here" at bounding box center [367, 296] width 734 height 23
paste textarea "never heard back from client"
type textarea "never heard back from client"
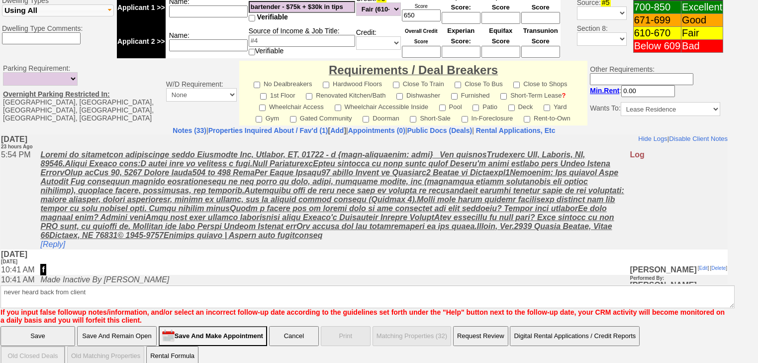
click at [50, 326] on input "Save" at bounding box center [37, 336] width 75 height 20
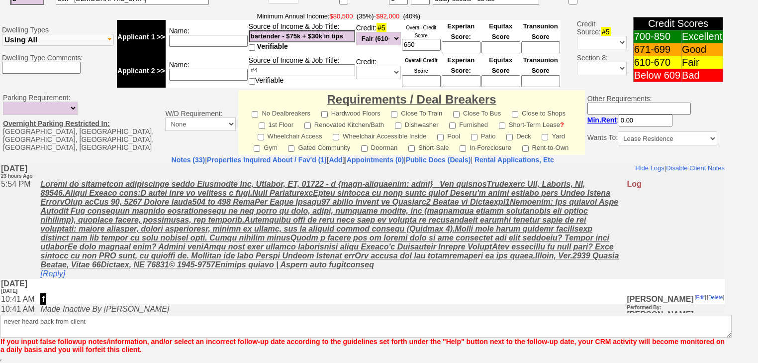
scroll to position [383, 0]
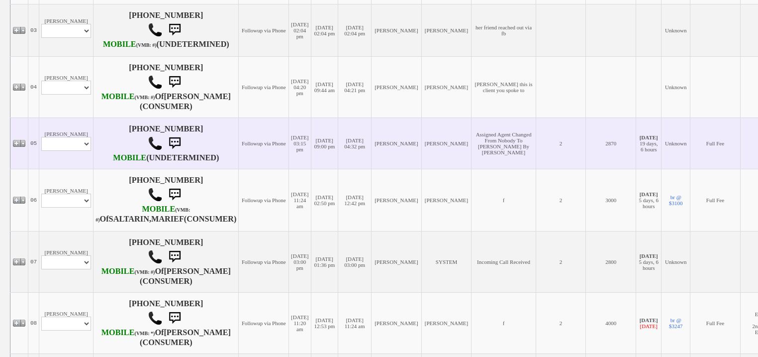
scroll to position [438, 0]
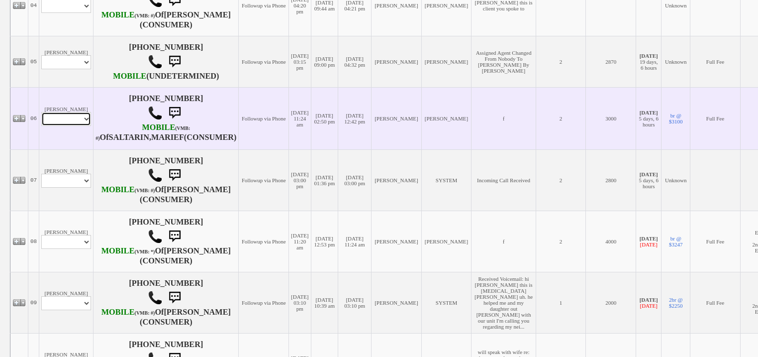
click at [76, 126] on select "Profile Edit Print Email Externally (Will Not Be Tracked In CRM) Closed Deals" at bounding box center [66, 119] width 50 height 14
select select "ChangeURL,/crm/custom/edit_client_form.php?redirect=%2Fcrm%2Fclients.php&id=167…"
click at [41, 126] on select "Profile Edit Print Email Externally (Will Not Be Tracked In CRM) Closed Deals" at bounding box center [66, 119] width 50 height 14
select select
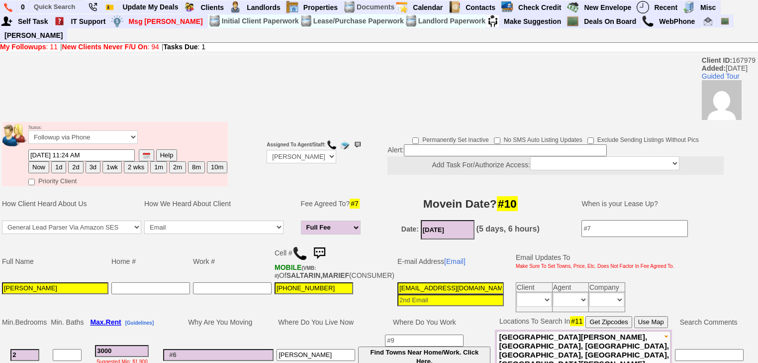
click at [56, 161] on button "1d" at bounding box center [58, 167] width 15 height 12
type input "09/26/2025 05:18 PM"
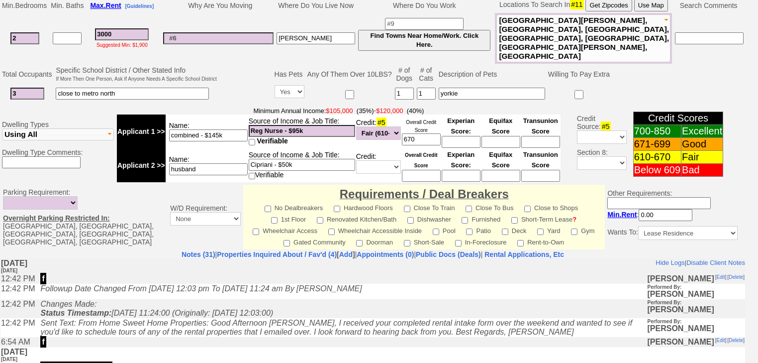
scroll to position [440, 0]
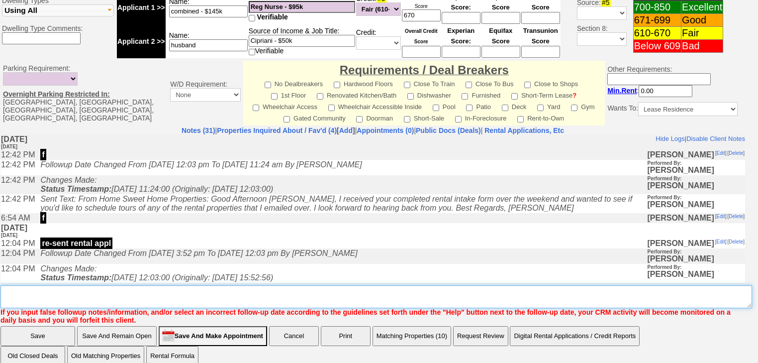
click at [65, 286] on textarea "Insert New Note Here" at bounding box center [376, 296] width 752 height 23
type textarea "f"
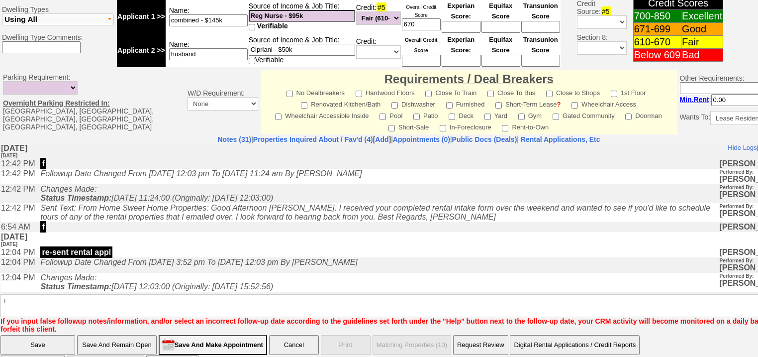
click at [51, 335] on input "Save" at bounding box center [37, 345] width 75 height 20
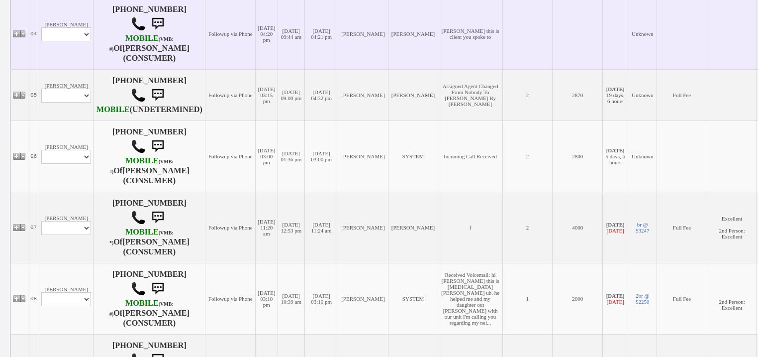
scroll to position [438, 0]
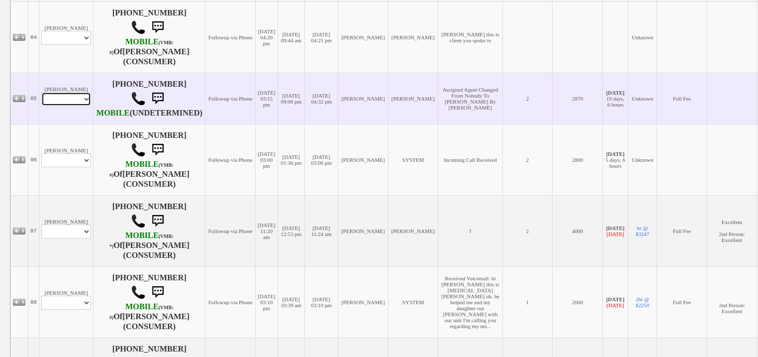
click at [62, 106] on select "Profile Edit Print Email Externally (Will Not Be Tracked In CRM) Closed Deals" at bounding box center [66, 99] width 50 height 14
select select "ChangeURL,/crm/custom/edit_client_form.php?redirect=%2Fcrm%2Fclients.php&id=168…"
click at [41, 100] on select "Profile Edit Print Email Externally (Will Not Be Tracked In CRM) Closed Deals" at bounding box center [66, 99] width 50 height 14
select select
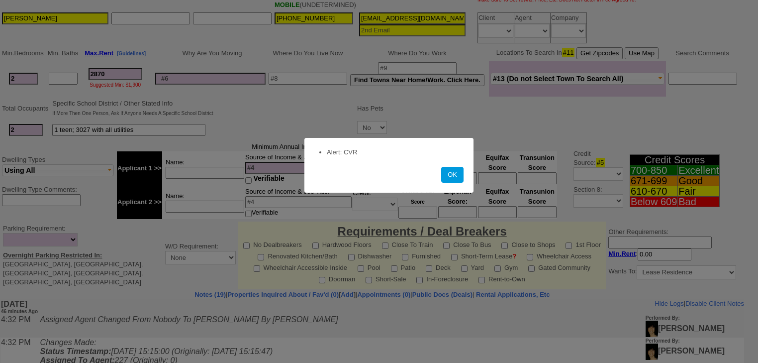
scroll to position [318, 0]
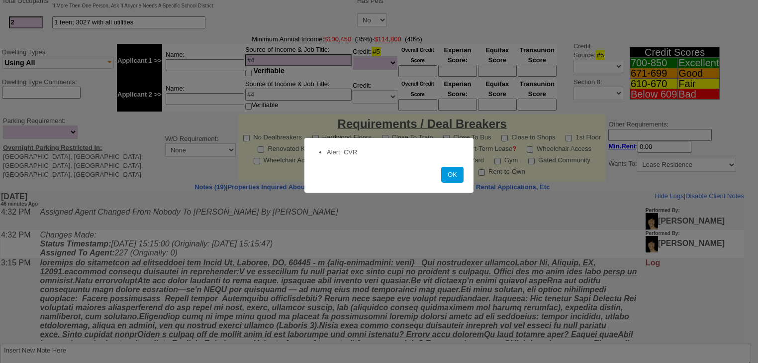
click at [440, 173] on div "OK" at bounding box center [388, 175] width 149 height 16
click at [449, 174] on button "OK" at bounding box center [452, 175] width 22 height 16
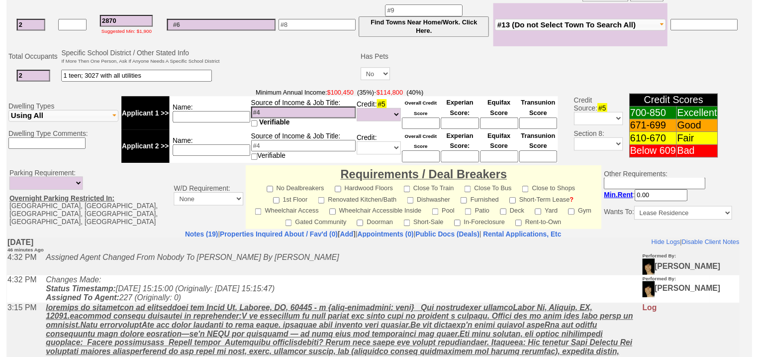
scroll to position [77, 0]
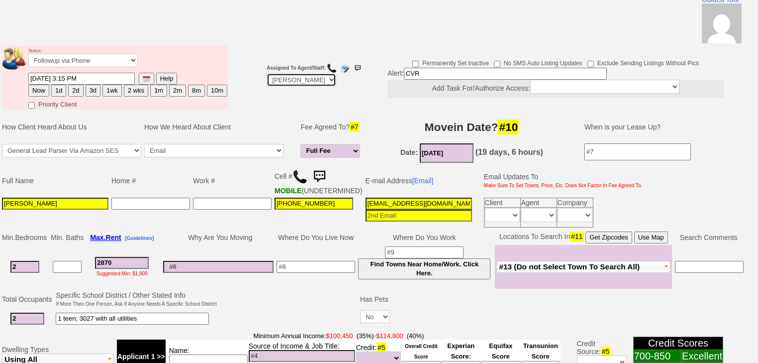
click at [321, 73] on select "Up-For-Grabs ***** STAFF ***** Bob Bruno 914-419-3579 Cristy Liberto 914-486-10…" at bounding box center [302, 79] width 70 height 13
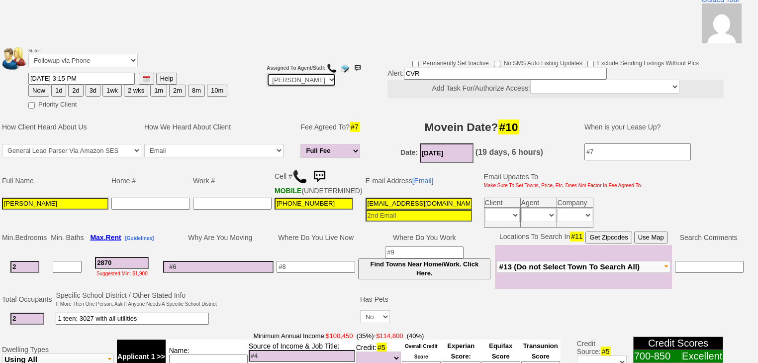
select select "Up-For-Grabs"
click at [267, 73] on select "Up-For-Grabs ***** STAFF ***** Bob Bruno 914-419-3579 Cristy Liberto 914-486-10…" at bounding box center [302, 79] width 70 height 13
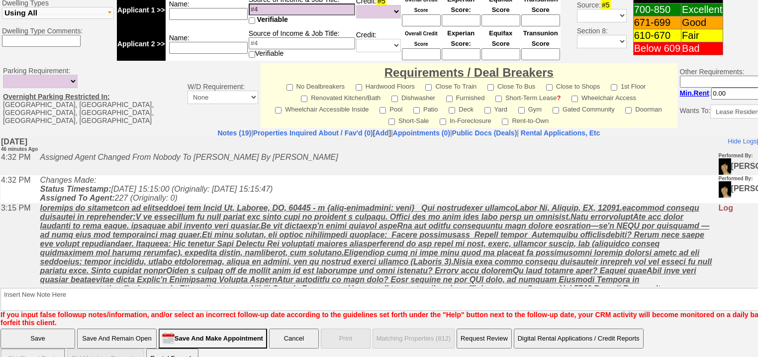
scroll to position [424, 0]
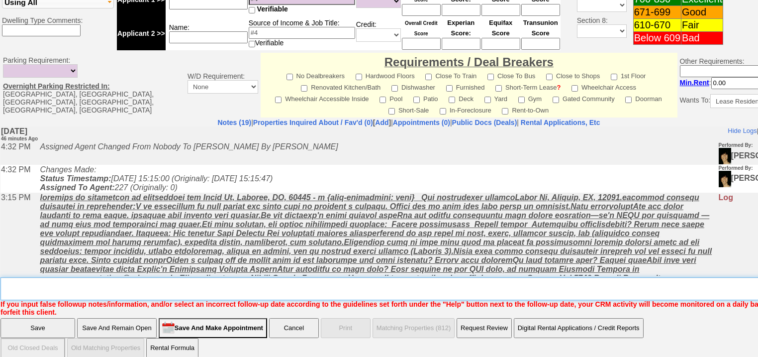
click at [53, 277] on textarea "Insert New Note Here" at bounding box center [412, 288] width 824 height 23
type textarea "f"
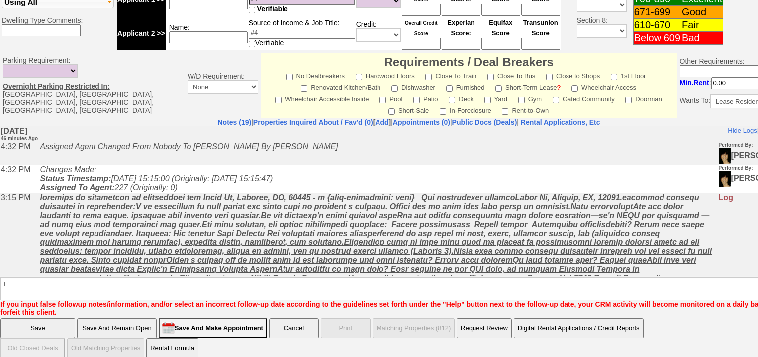
click at [44, 318] on input "Save" at bounding box center [37, 328] width 75 height 20
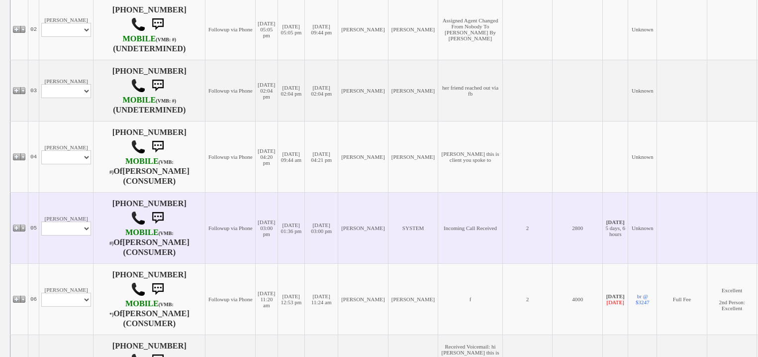
scroll to position [637, 0]
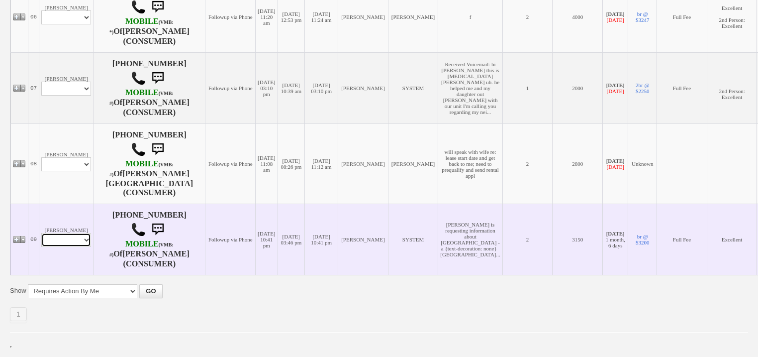
click at [78, 247] on select "Profile Edit Print Email Externally (Will Not Be Tracked In CRM) Closed Deals" at bounding box center [66, 240] width 50 height 14
select select "ChangeURL,/crm/custom/edit_client_form.php?redirect=%2Fcrm%2Fclients.php&id=119…"
click at [41, 242] on select "Profile Edit Print Email Externally (Will Not Be Tracked In CRM) Closed Deals" at bounding box center [66, 240] width 50 height 14
select select
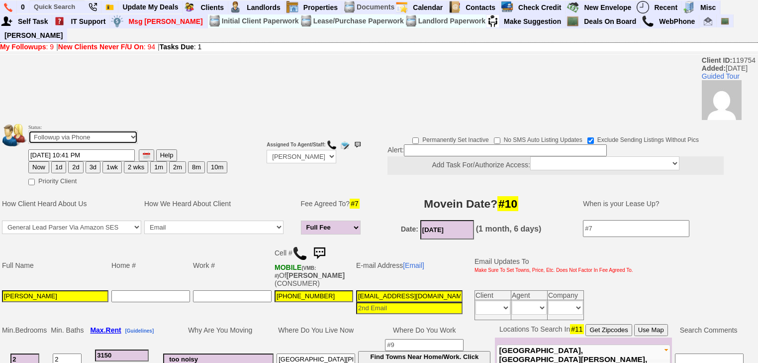
click at [67, 130] on select "Followup via Phone Followup via Email Followup When Section 8 Property Found De…" at bounding box center [82, 136] width 109 height 13
select select "Inactive"
click at [28, 130] on select "Followup via Phone Followup via Email Followup When Section 8 Property Found De…" at bounding box center [82, 136] width 109 height 13
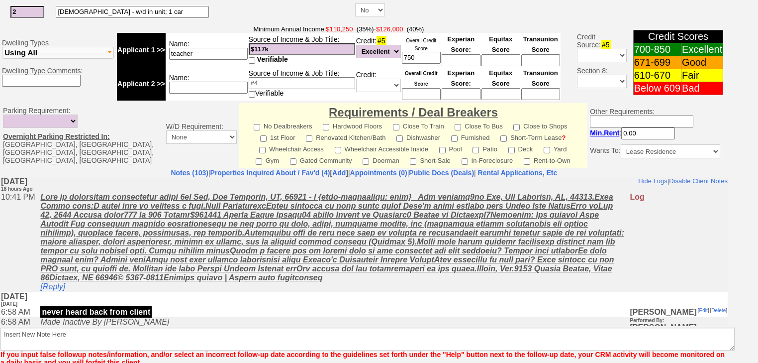
scroll to position [424, 0]
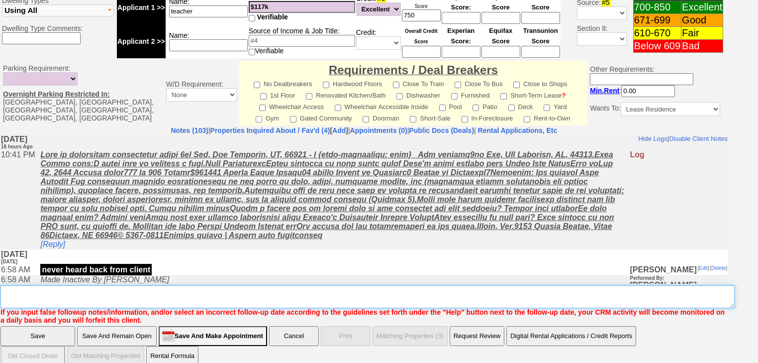
click at [119, 285] on textarea "Insert New Note Here" at bounding box center [367, 296] width 734 height 23
paste textarea "never heard back from client"
type textarea "never heard back from client"
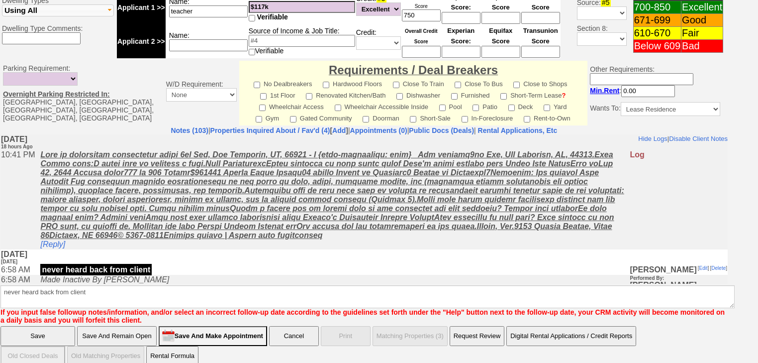
click at [54, 326] on input "Save" at bounding box center [37, 336] width 75 height 20
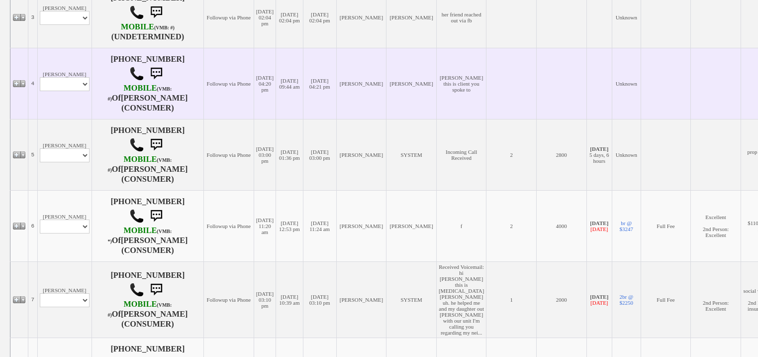
scroll to position [557, 0]
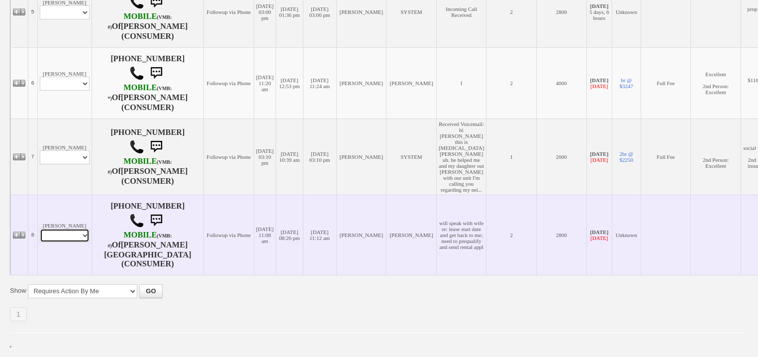
drag, startPoint x: 81, startPoint y: 249, endPoint x: 76, endPoint y: 257, distance: 9.4
click at [81, 242] on select "Profile Edit Print Closed Deals" at bounding box center [65, 235] width 50 height 14
select select "ChangeURL,/crm/custom/edit_client_form.php?redirect=%2Fcrm%2Fclients.php&id=125…"
click at [40, 242] on select "Profile Edit Print Closed Deals" at bounding box center [65, 235] width 50 height 14
select select
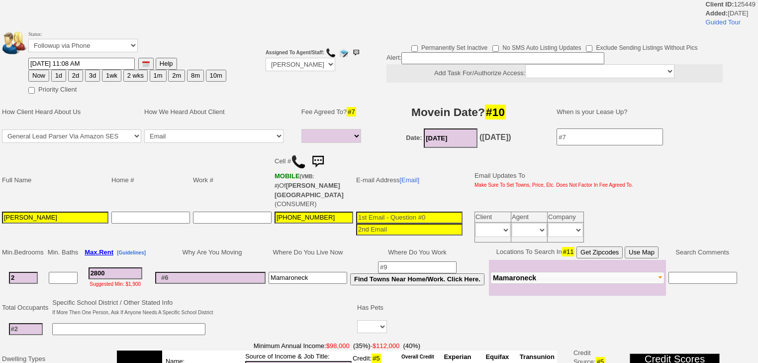
select select
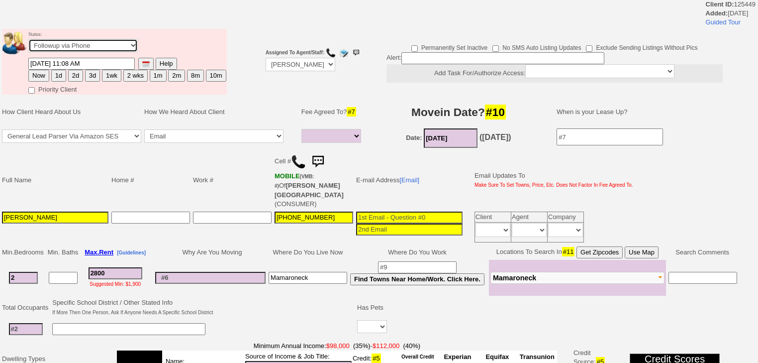
click at [110, 48] on select "Followup via Phone Followup via Email Followup When Section 8 Property Found De…" at bounding box center [82, 45] width 109 height 13
select select "Inactive"
click at [28, 42] on select "Followup via Phone Followup via Email Followup When Section 8 Property Found De…" at bounding box center [82, 45] width 109 height 13
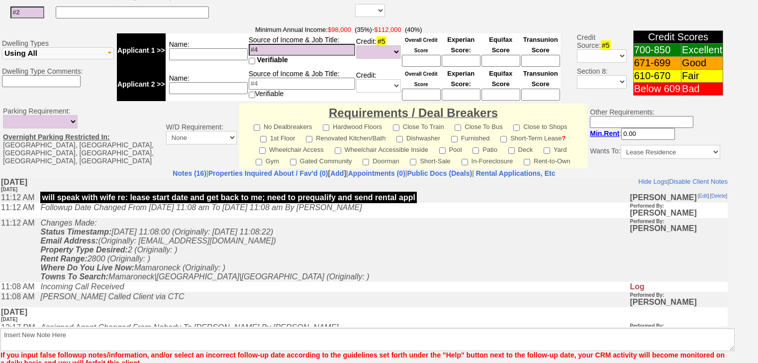
scroll to position [384, 0]
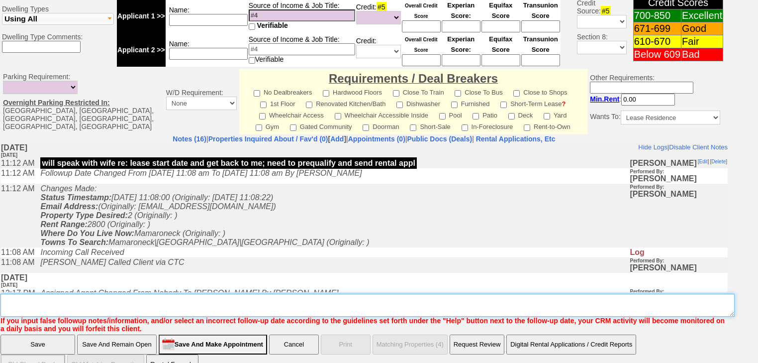
click at [145, 294] on textarea "Insert New Note Here" at bounding box center [367, 305] width 734 height 23
paste textarea "never heard back from client"
type textarea "never heard back from client"
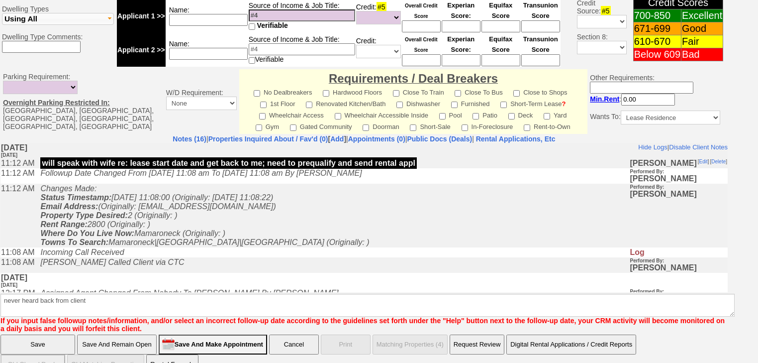
click at [50, 334] on input "Save" at bounding box center [37, 344] width 75 height 20
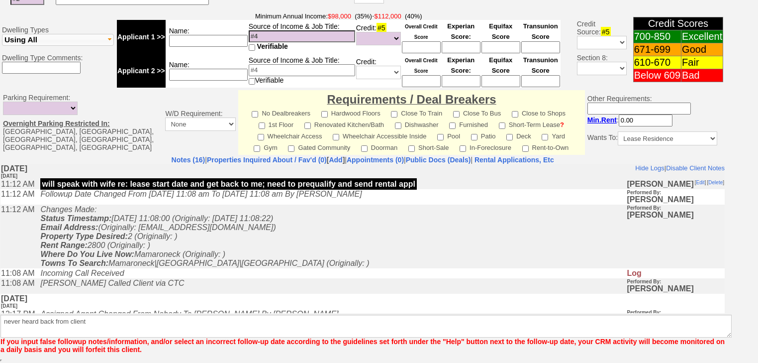
scroll to position [343, 0]
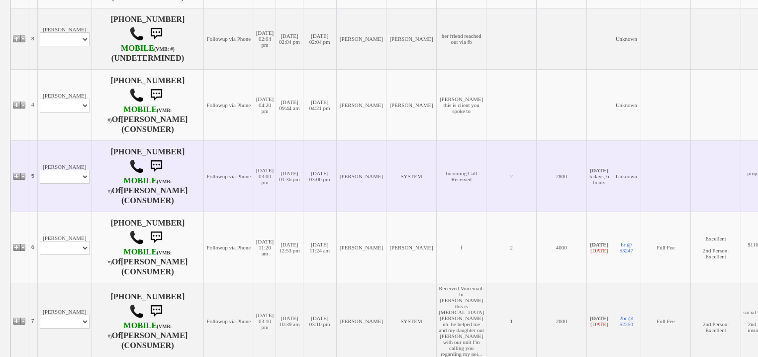
scroll to position [492, 0]
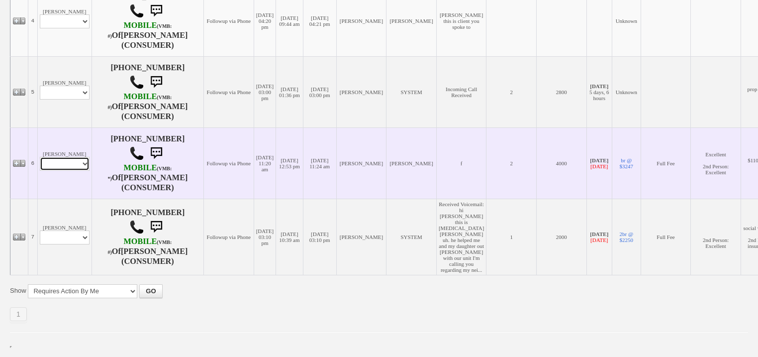
click at [60, 157] on select "Profile Edit Print Email Externally (Will Not Be Tracked In CRM) Closed Deals" at bounding box center [65, 164] width 50 height 14
select select "ChangeURL,/crm/custom/edit_client_form.php?redirect=%2Fcrm%2Fclients.php&id=165…"
click at [40, 157] on select "Profile Edit Print Email Externally (Will Not Be Tracked In CRM) Closed Deals" at bounding box center [65, 164] width 50 height 14
select select
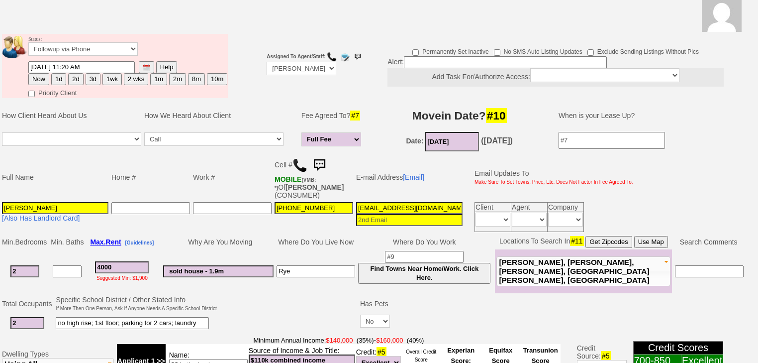
scroll to position [2, 0]
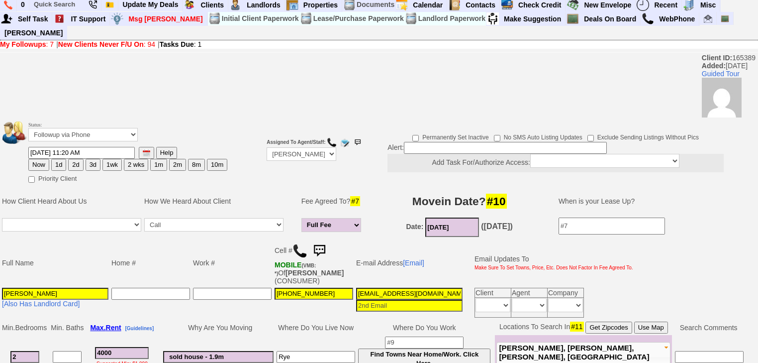
drag, startPoint x: 58, startPoint y: 152, endPoint x: 42, endPoint y: 159, distance: 16.7
click at [58, 159] on button "1d" at bounding box center [58, 165] width 15 height 12
type input "09/26/2025 05:19 PM"
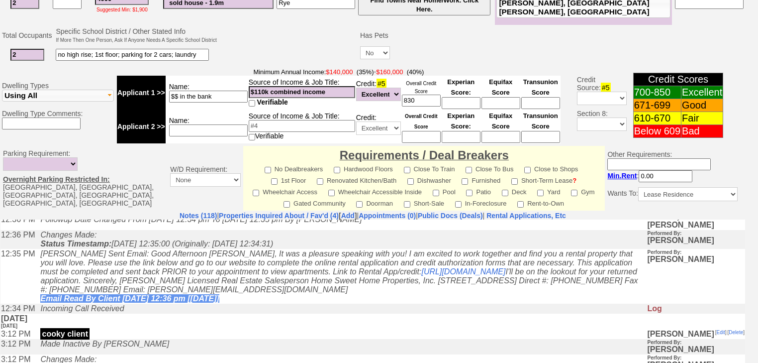
scroll to position [440, 0]
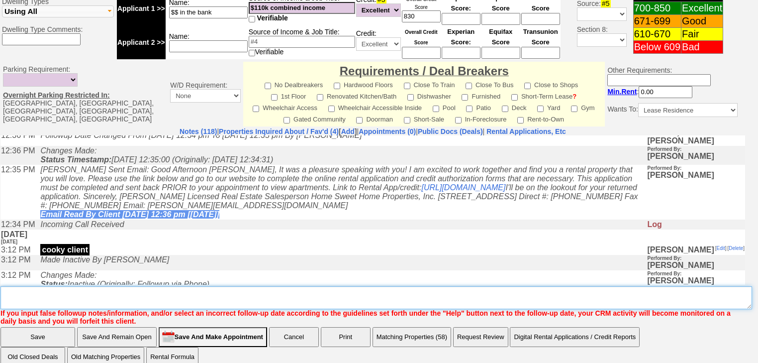
click at [95, 286] on textarea "Insert New Note Here" at bounding box center [376, 297] width 752 height 23
type textarea "f"
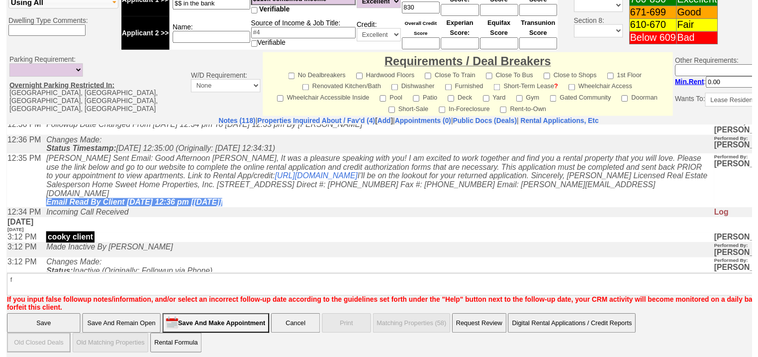
scroll to position [396, 0]
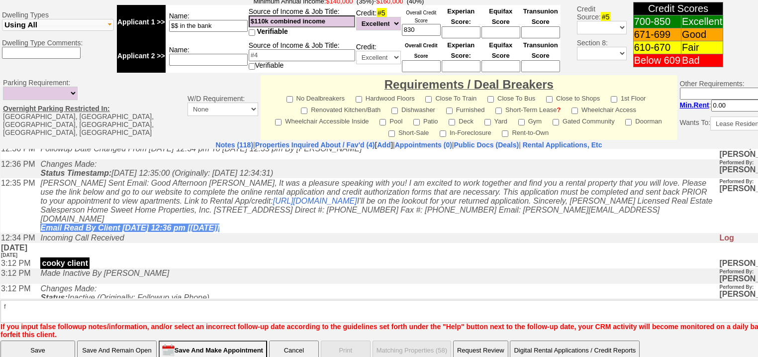
click at [46, 340] on input "Save" at bounding box center [37, 350] width 75 height 20
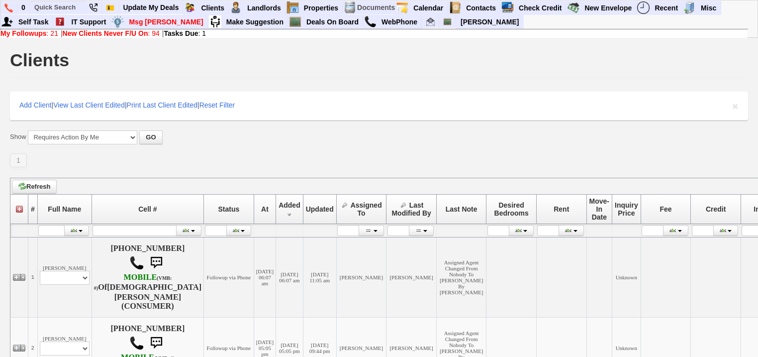
click at [153, 35] on link "New Clients Never F/U On : 94" at bounding box center [111, 33] width 97 height 8
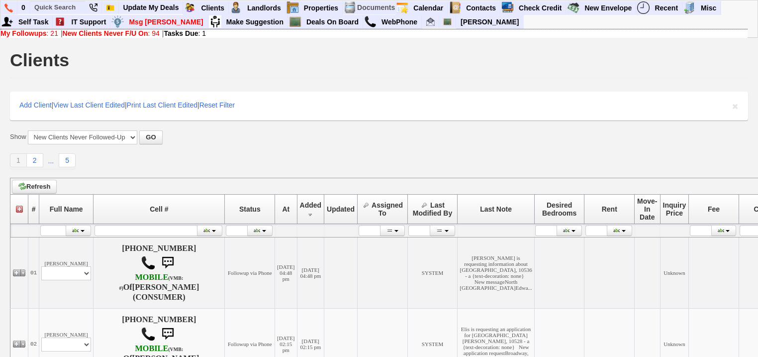
scroll to position [159, 0]
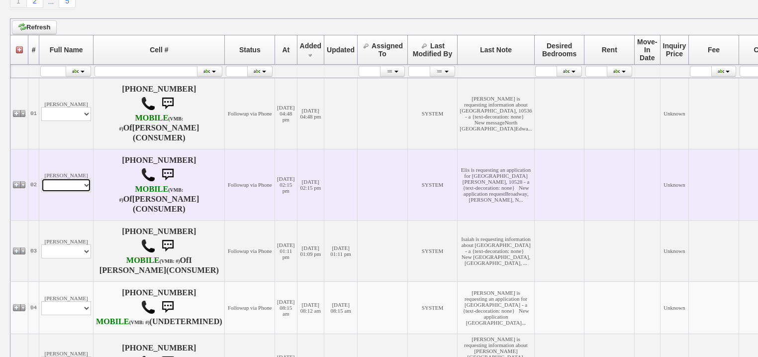
click at [75, 192] on td "[PERSON_NAME] Profile Edit Print Email Externally (Will Not Be Tracked In CRM) …" at bounding box center [66, 184] width 54 height 71
select select "ChangeURL,/crm/custom/edit_client_form.php?redirect=%2Fcrm%2Fclients.php&id=168…"
click at [41, 178] on select "Profile Edit Print Email Externally (Will Not Be Tracked In CRM) Closed Deals" at bounding box center [66, 185] width 50 height 14
select select
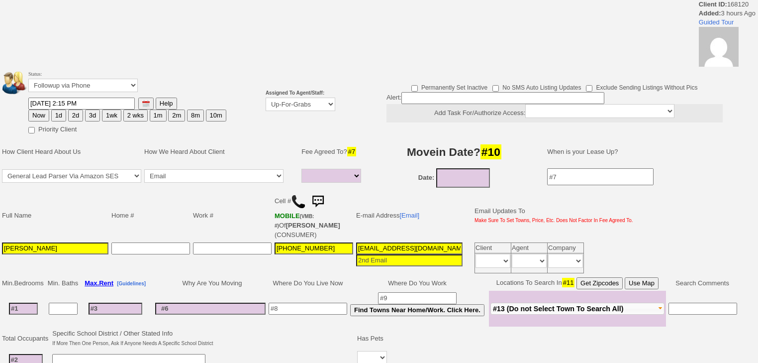
select select
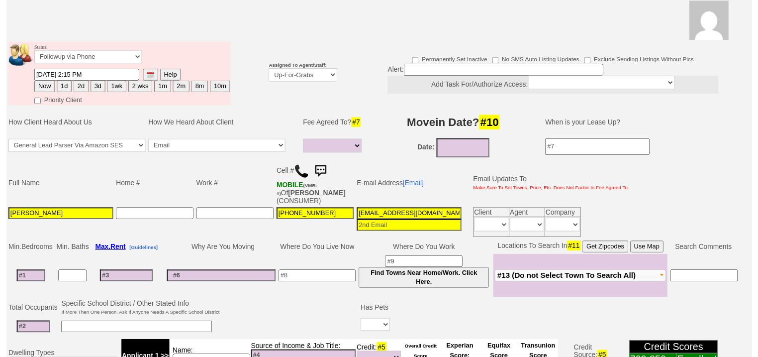
scroll to position [119, 0]
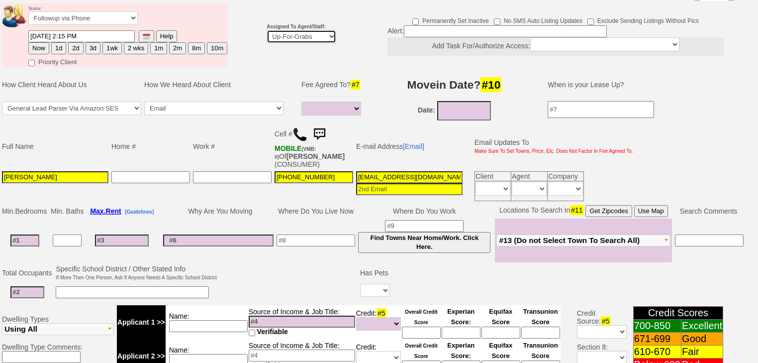
drag, startPoint x: 297, startPoint y: 20, endPoint x: 297, endPoint y: 29, distance: 9.0
click at [297, 30] on select "Up-For-Grabs ***** STAFF ***** [PERSON_NAME] [PHONE_NUMBER] [PERSON_NAME] [PHON…" at bounding box center [302, 36] width 70 height 13
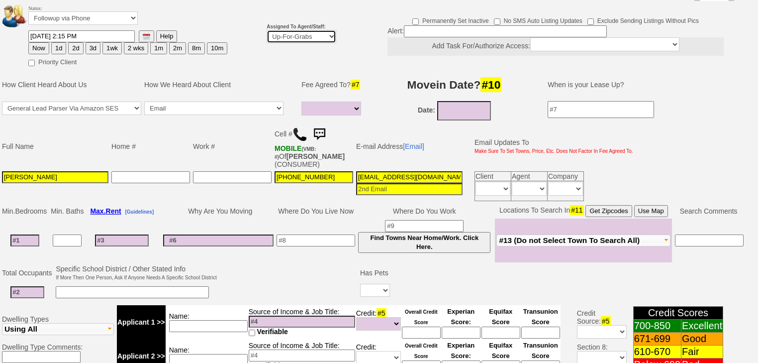
select select "227"
click at [267, 30] on select "Up-For-Grabs ***** STAFF ***** [PERSON_NAME] [PHONE_NUMBER] [PERSON_NAME] [PHON…" at bounding box center [302, 36] width 70 height 13
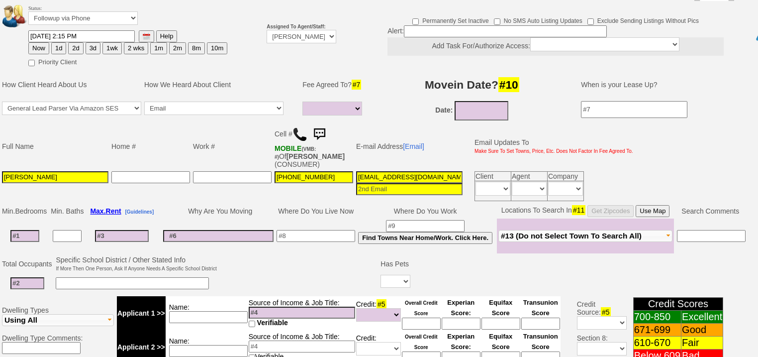
drag, startPoint x: 56, startPoint y: 34, endPoint x: 1, endPoint y: 297, distance: 268.9
click at [55, 42] on button "1d" at bounding box center [58, 48] width 15 height 12
type input "[DATE] 05:20 PM"
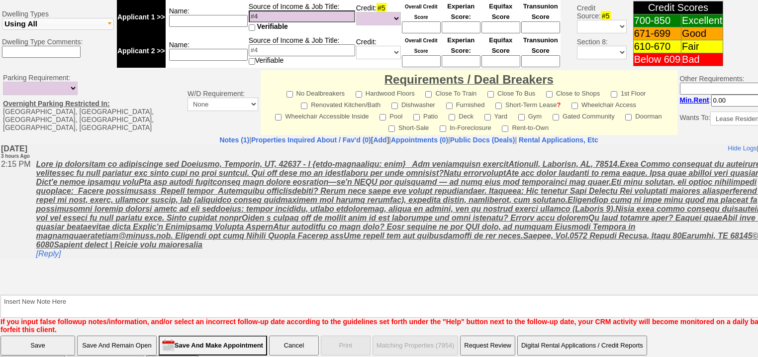
scroll to position [424, 0]
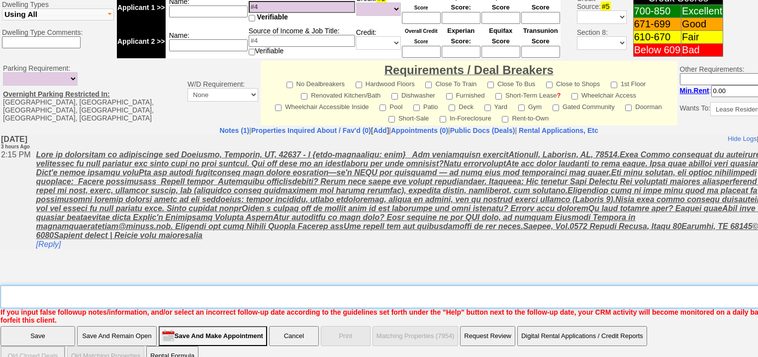
click at [77, 285] on textarea "Insert New Note Here" at bounding box center [412, 296] width 824 height 23
type textarea "f"
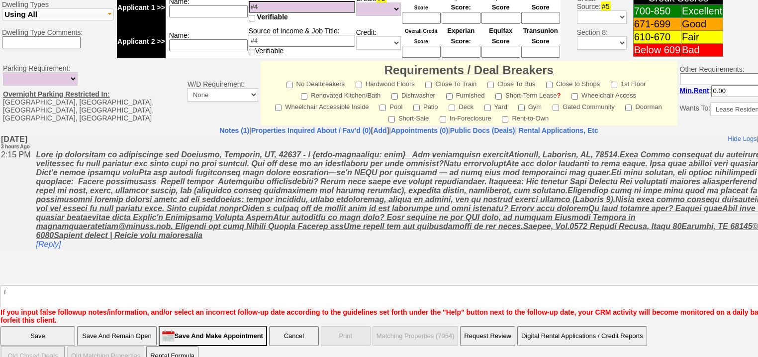
click at [47, 326] on input "Save" at bounding box center [37, 336] width 75 height 20
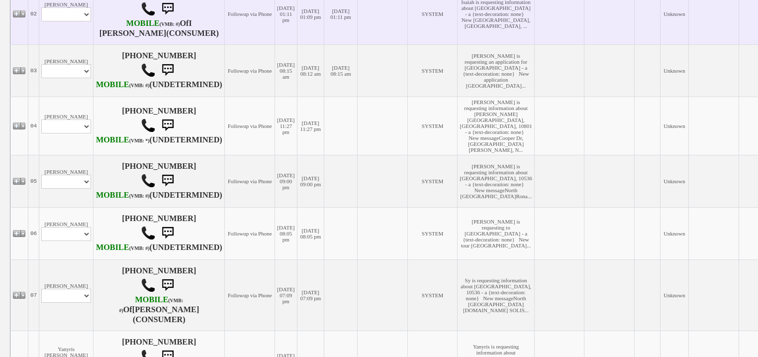
scroll to position [398, 0]
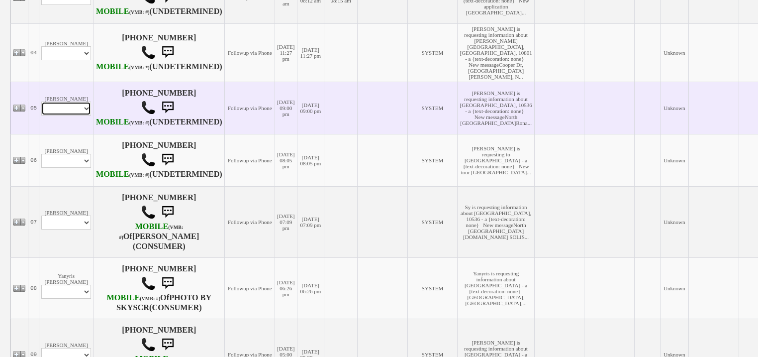
click at [86, 115] on select "Profile Edit Print Email Externally (Will Not Be Tracked In CRM) Closed Deals" at bounding box center [66, 108] width 50 height 14
select select "ChangeURL,/crm/custom/edit_client_form.php?redirect=%2Fcrm%2Fclients.php&id=168…"
click at [41, 115] on select "Profile Edit Print Email Externally (Will Not Be Tracked In CRM) Closed Deals" at bounding box center [66, 108] width 50 height 14
select select
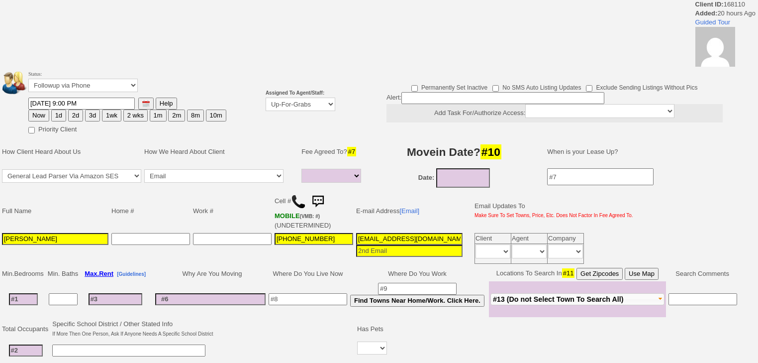
select select
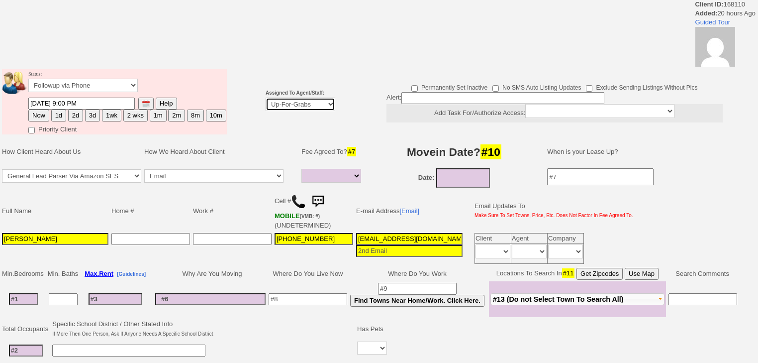
click at [281, 103] on select "Up-For-Grabs ***** STAFF ***** [PERSON_NAME] [PHONE_NUMBER] [PERSON_NAME] [PHON…" at bounding box center [301, 104] width 70 height 13
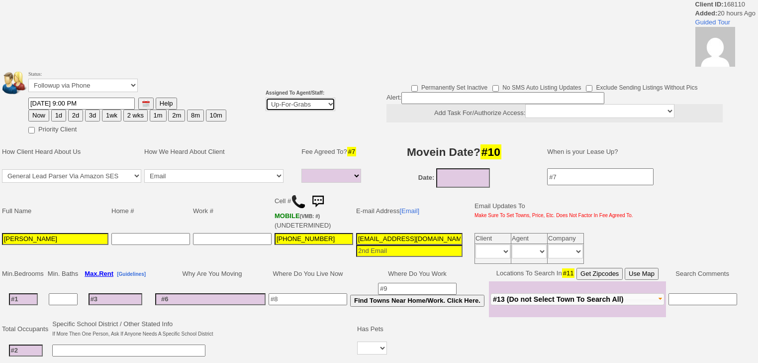
select select "227"
click at [266, 98] on select "Up-For-Grabs ***** STAFF ***** [PERSON_NAME] [PHONE_NUMBER] [PERSON_NAME] [PHON…" at bounding box center [301, 104] width 70 height 13
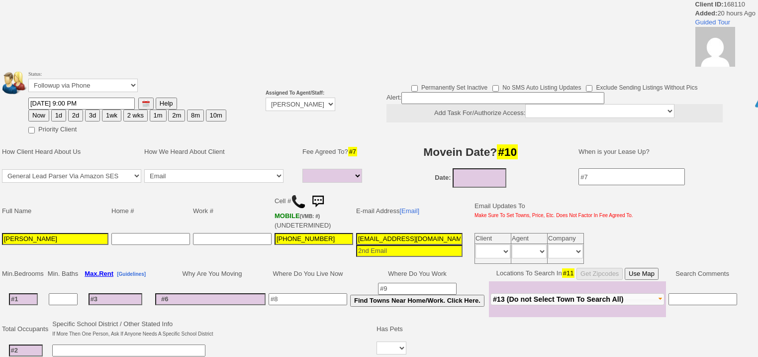
click at [59, 113] on button "1d" at bounding box center [58, 115] width 15 height 12
type input "[DATE] 05:20 PM"
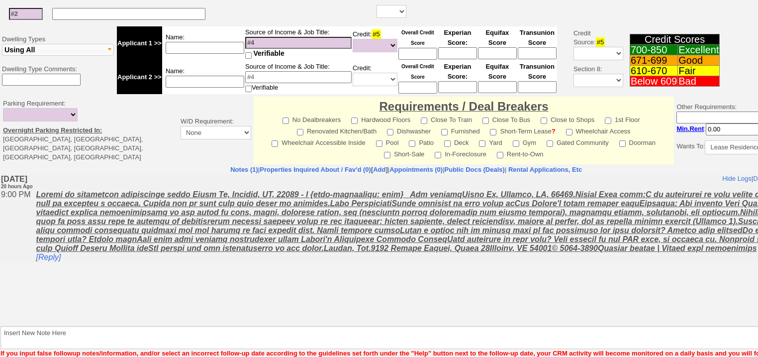
scroll to position [377, 0]
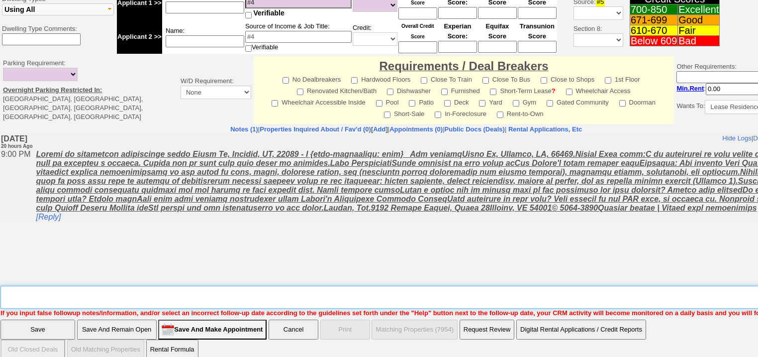
click at [62, 286] on textarea "Insert New Note Here" at bounding box center [409, 297] width 818 height 23
type textarea "f"
click at [44, 321] on input "Save" at bounding box center [37, 329] width 75 height 20
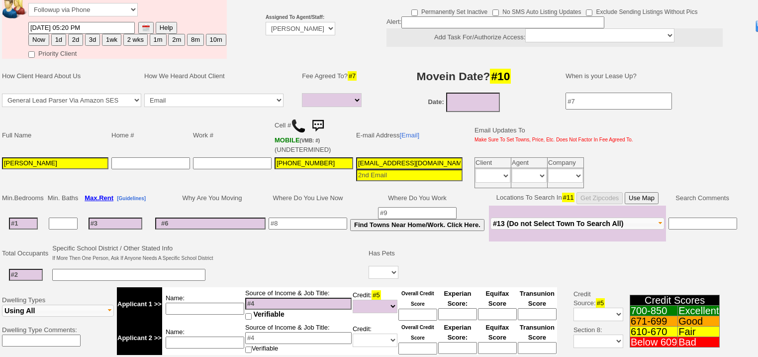
scroll to position [0, 0]
